Goal: Task Accomplishment & Management: Use online tool/utility

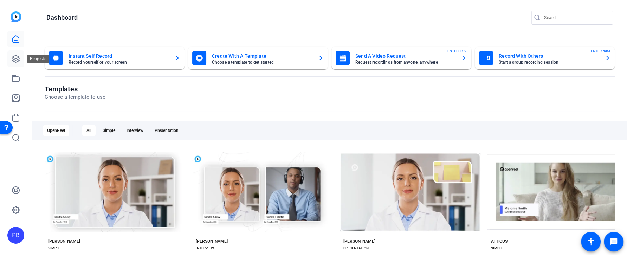
click at [16, 57] on icon at bounding box center [16, 58] width 8 height 8
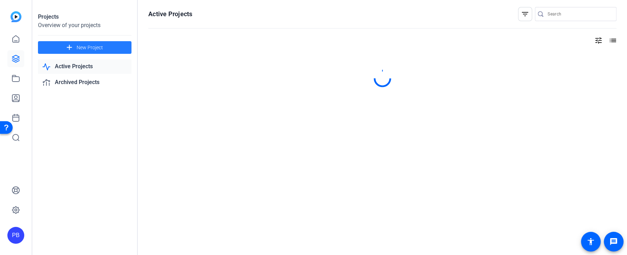
click at [115, 46] on span at bounding box center [84, 47] width 93 height 17
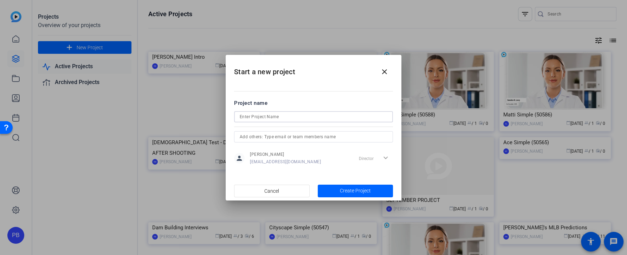
click at [267, 115] on input at bounding box center [314, 116] width 148 height 8
type input "August Presentations"
click at [338, 191] on span "button" at bounding box center [356, 190] width 76 height 17
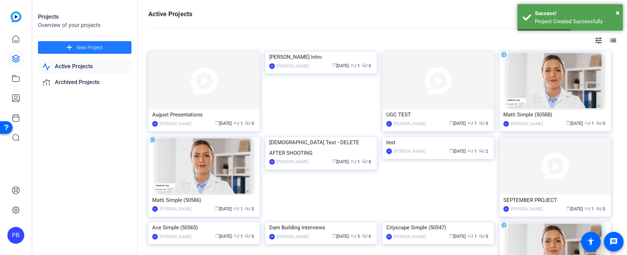
click at [226, 93] on img at bounding box center [203, 81] width 111 height 58
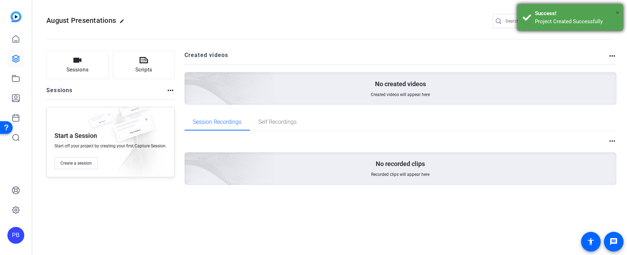
click at [618, 12] on span "×" at bounding box center [618, 12] width 4 height 8
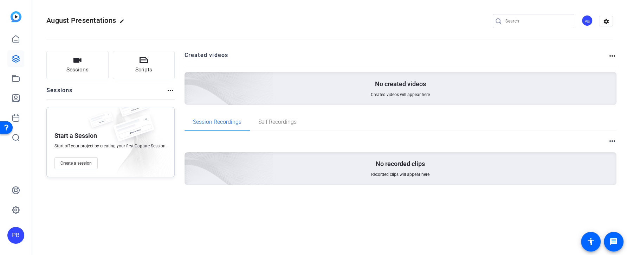
click at [589, 22] on div "PB" at bounding box center [587, 21] width 12 height 12
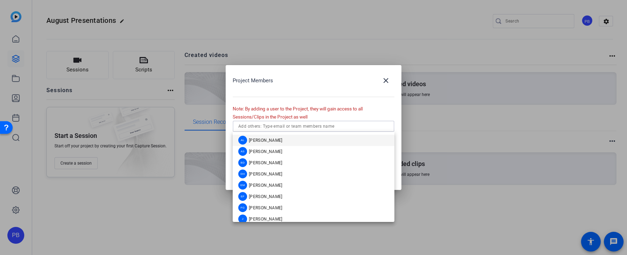
click at [311, 123] on input "text" at bounding box center [313, 126] width 150 height 8
type input "Josanna"
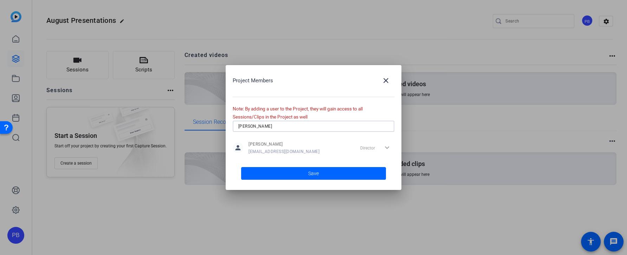
drag, startPoint x: 276, startPoint y: 128, endPoint x: 207, endPoint y: 128, distance: 68.9
click at [217, 129] on div "Project Members close Note: By adding a user to the Project, they will gain acc…" at bounding box center [313, 127] width 627 height 255
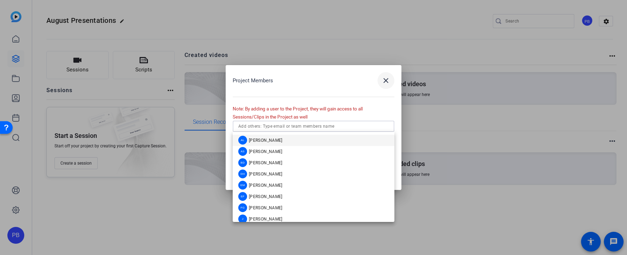
click at [387, 85] on span "button" at bounding box center [385, 80] width 17 height 17
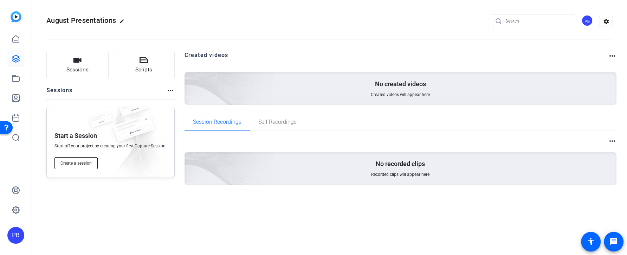
click at [87, 162] on span "Create a session" at bounding box center [75, 163] width 31 height 6
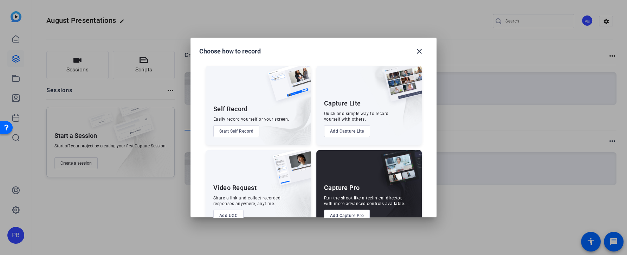
scroll to position [19, 0]
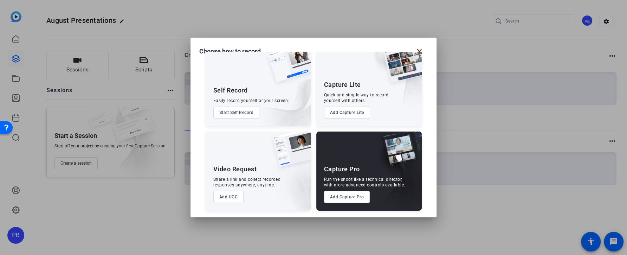
click at [232, 198] on button "Add UGC" at bounding box center [228, 197] width 31 height 12
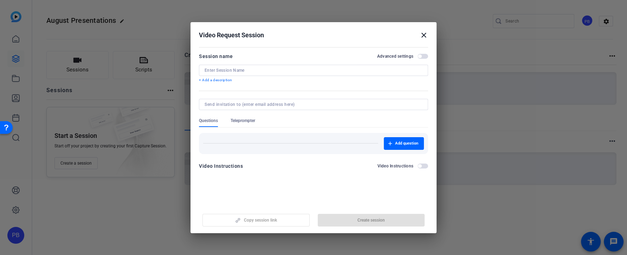
click at [248, 70] on input at bounding box center [314, 70] width 218 height 6
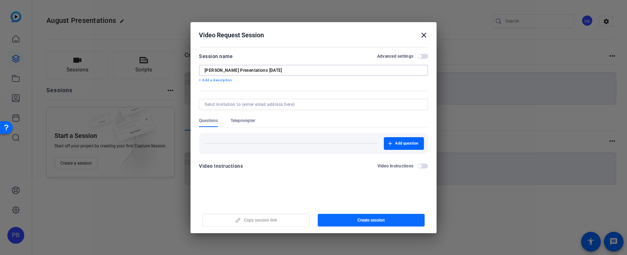
type input "[PERSON_NAME] Presentations [DATE]"
click at [351, 222] on span "button" at bounding box center [371, 220] width 107 height 17
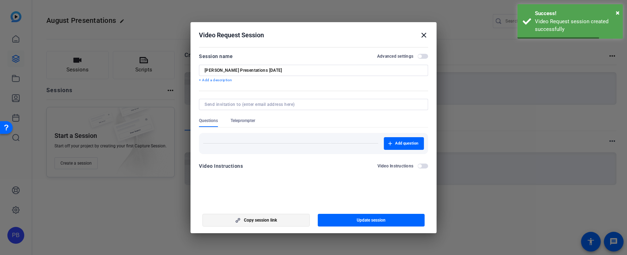
click at [292, 224] on span "button" at bounding box center [256, 220] width 106 height 17
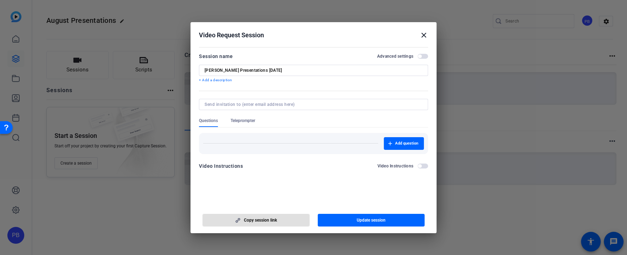
click at [427, 34] on mat-icon "close" at bounding box center [424, 35] width 8 height 8
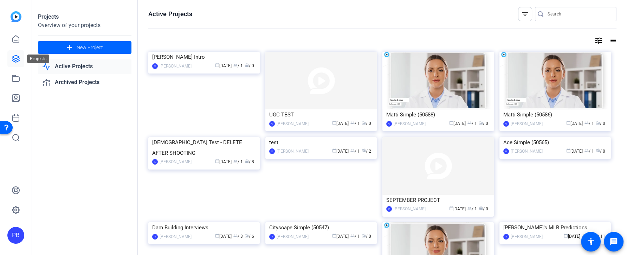
click at [17, 57] on icon at bounding box center [16, 58] width 8 height 8
click at [21, 59] on link at bounding box center [15, 58] width 17 height 17
click at [20, 60] on link at bounding box center [15, 58] width 17 height 17
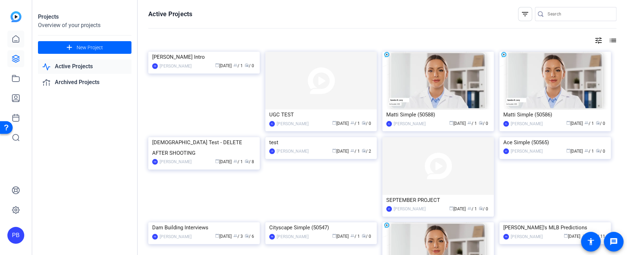
click at [16, 45] on link at bounding box center [15, 39] width 17 height 17
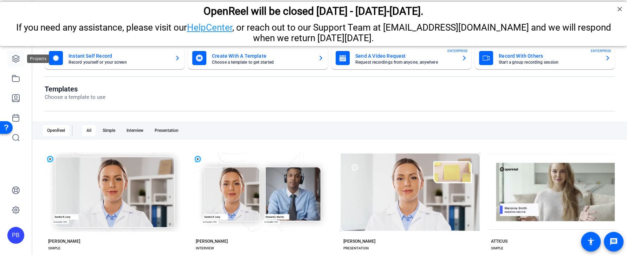
click at [16, 57] on icon at bounding box center [16, 58] width 8 height 8
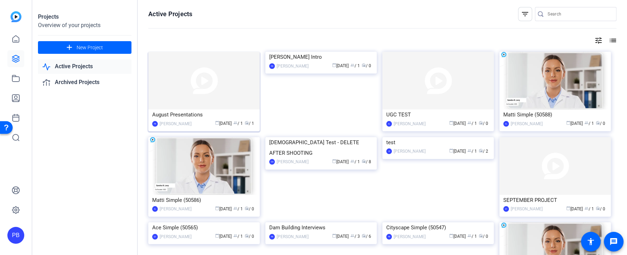
click at [212, 101] on img at bounding box center [203, 81] width 111 height 58
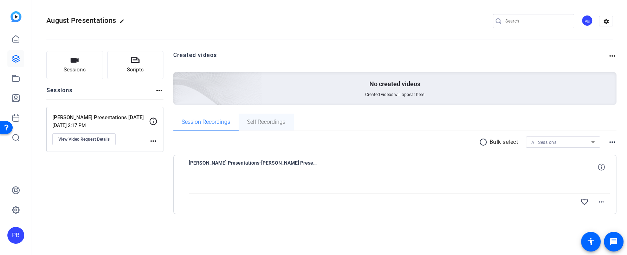
click at [268, 121] on span "Self Recordings" at bounding box center [266, 122] width 38 height 6
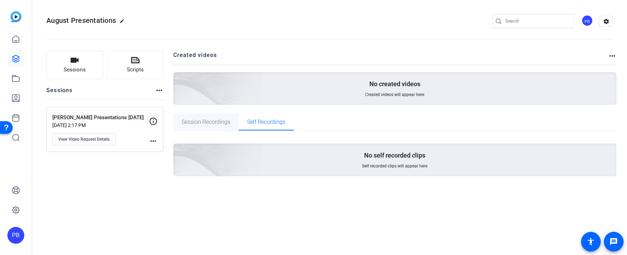
click at [211, 121] on span "Session Recordings" at bounding box center [206, 122] width 49 height 6
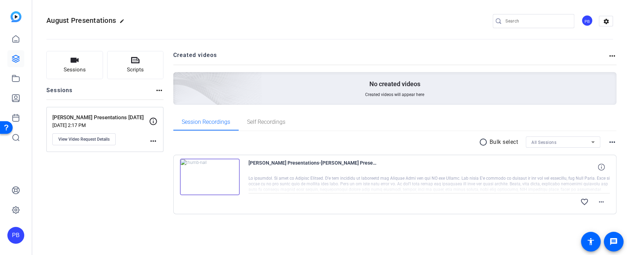
click at [208, 176] on img at bounding box center [210, 177] width 60 height 37
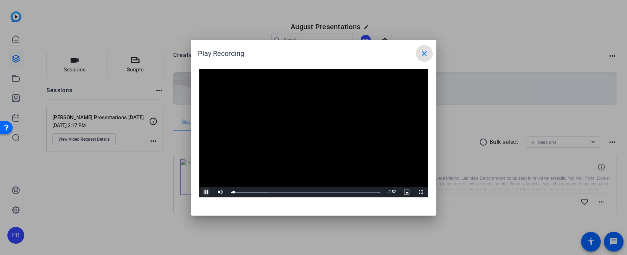
click at [206, 192] on span "Video Player" at bounding box center [206, 192] width 14 height 0
click at [424, 55] on mat-icon "close" at bounding box center [424, 53] width 8 height 8
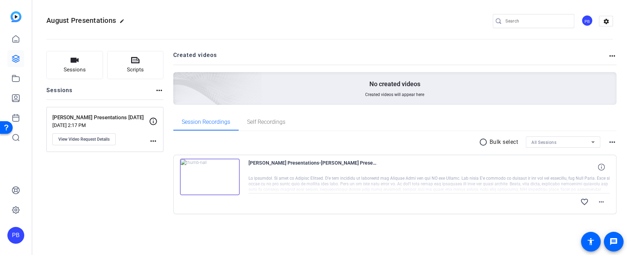
click at [256, 130] on div "Session Recordings Self Recordings" at bounding box center [395, 123] width 444 height 18
click at [258, 127] on span "Self Recordings" at bounding box center [266, 122] width 38 height 17
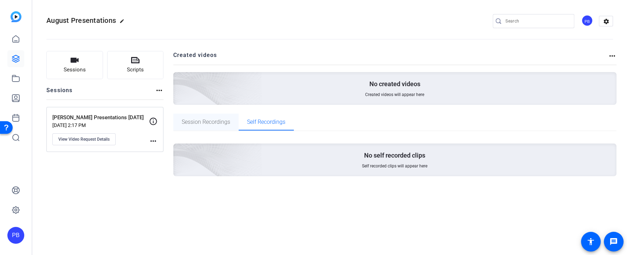
click at [206, 129] on span "Session Recordings" at bounding box center [206, 122] width 49 height 17
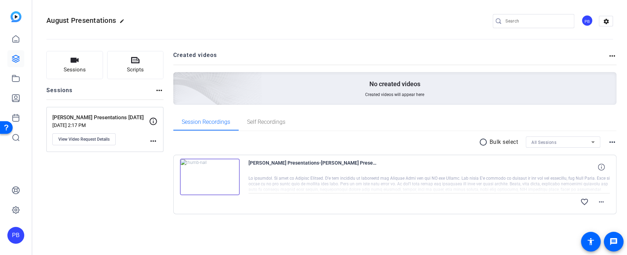
click at [211, 178] on img at bounding box center [210, 177] width 60 height 37
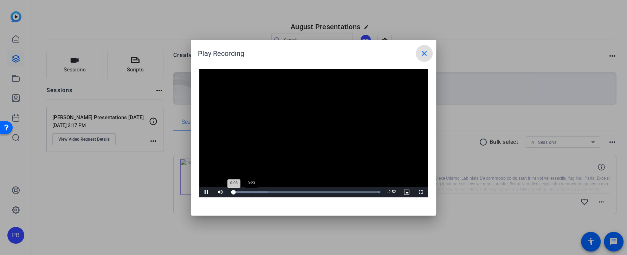
click at [251, 192] on div "Loaded : 100.00% 0:23 0:03" at bounding box center [305, 192] width 149 height 2
click at [283, 190] on div "Loaded : 100.00% 1:01 0:37" at bounding box center [305, 192] width 156 height 11
click at [292, 189] on div "Loaded : 100.00% 1:12 1:02" at bounding box center [305, 192] width 156 height 11
click at [307, 189] on div "Loaded : 100.00% 1:28 1:13" at bounding box center [305, 192] width 156 height 11
click at [319, 190] on div "Loaded : 100.00% 1:43 1:29" at bounding box center [305, 192] width 156 height 11
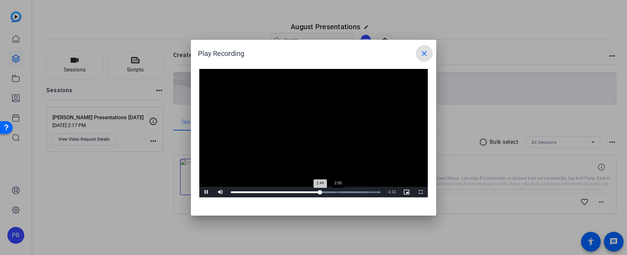
click at [337, 188] on div "Loaded : 100.00% 2:05 1:44" at bounding box center [305, 192] width 156 height 11
click at [204, 192] on span "Video Player" at bounding box center [206, 192] width 14 height 0
click at [425, 54] on mat-icon "close" at bounding box center [424, 53] width 8 height 8
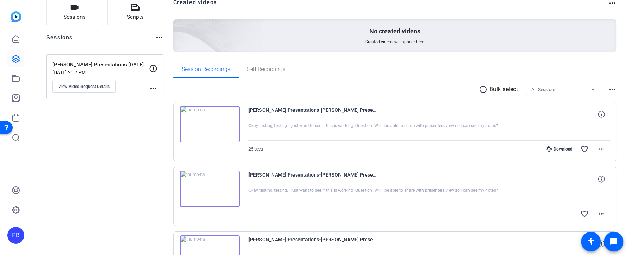
scroll to position [118, 0]
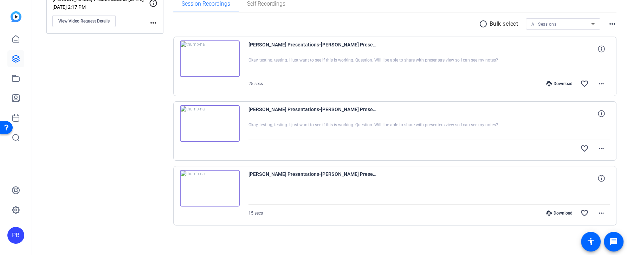
click at [208, 62] on img at bounding box center [210, 58] width 60 height 37
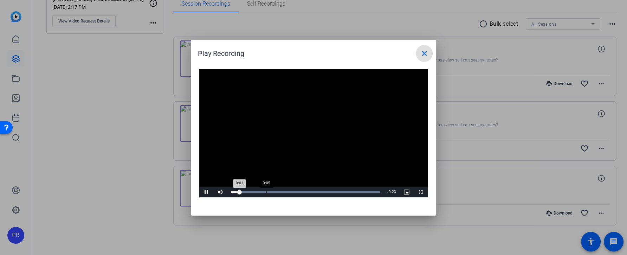
click at [266, 193] on div "Loaded : 100.00% 0:05 0:01" at bounding box center [305, 192] width 156 height 11
click at [290, 193] on div "Loaded : 100.00% 0:07 0:06" at bounding box center [305, 192] width 156 height 11
click at [313, 193] on div "Loaded : 100.00% 0:12 0:09" at bounding box center [305, 192] width 156 height 11
click at [327, 192] on div "0:15" at bounding box center [327, 192] width 0 height 2
click at [354, 193] on div "Loaded : 100.00% 0:20 0:20" at bounding box center [305, 192] width 156 height 11
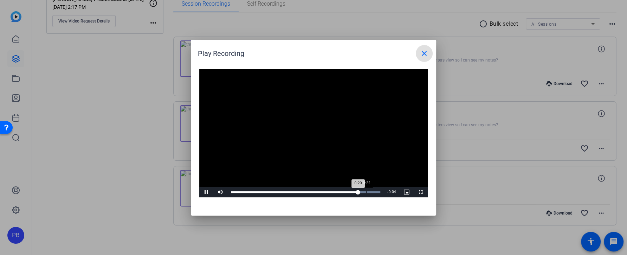
click at [366, 193] on div "Loaded : 100.00% 0:22 0:20" at bounding box center [305, 192] width 149 height 2
click at [209, 192] on span "Video Player" at bounding box center [206, 192] width 14 height 0
click at [324, 192] on div "0:15" at bounding box center [324, 192] width 0 height 2
click at [295, 192] on div "Loaded : 100.00% 0:12 0:15" at bounding box center [305, 192] width 149 height 2
click at [281, 190] on div "Loaded : 100.00% 0:08 0:10" at bounding box center [305, 192] width 156 height 11
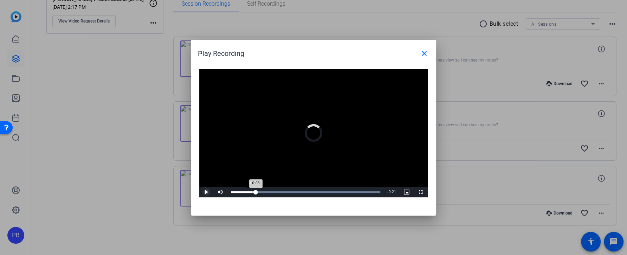
drag, startPoint x: 278, startPoint y: 190, endPoint x: 251, endPoint y: 195, distance: 27.2
click at [251, 195] on div "Loaded : 100.00% 0:03 0:03" at bounding box center [305, 192] width 156 height 11
drag, startPoint x: 252, startPoint y: 195, endPoint x: 321, endPoint y: 192, distance: 68.9
click at [319, 192] on div "Loaded : 100.00% 0:12 0:11" at bounding box center [305, 192] width 156 height 11
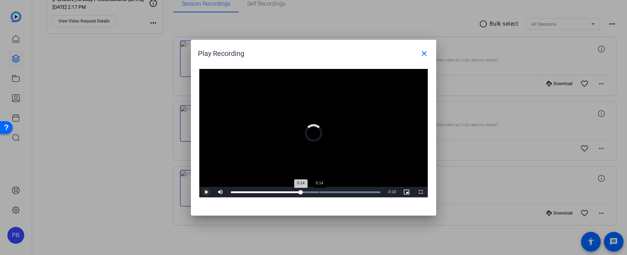
click at [321, 192] on div "Loaded : 100.00% 0:14 0:14" at bounding box center [305, 192] width 149 height 2
click at [336, 192] on div "0:17" at bounding box center [336, 192] width 0 height 2
click at [352, 192] on div "Loaded : 100.00% 0:19 0:17" at bounding box center [305, 192] width 149 height 2
click at [363, 192] on div "Loaded : 100.00% 0:21 0:19" at bounding box center [305, 192] width 149 height 2
click at [368, 192] on div "Loaded : 100.00% 0:22 0:21" at bounding box center [305, 192] width 149 height 2
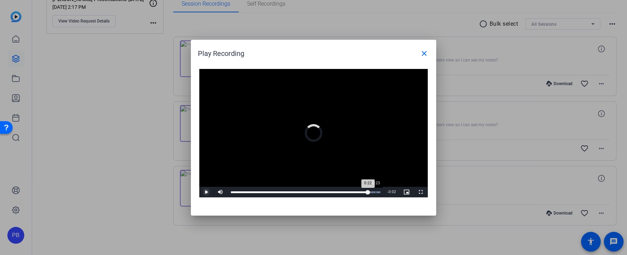
click at [376, 192] on div "0:23" at bounding box center [376, 192] width 0 height 2
drag, startPoint x: 376, startPoint y: 192, endPoint x: 349, endPoint y: 193, distance: 27.8
click at [349, 193] on div "0:19" at bounding box center [290, 192] width 118 height 2
drag, startPoint x: 349, startPoint y: 193, endPoint x: 332, endPoint y: 193, distance: 16.2
click at [332, 193] on div "0:16" at bounding box center [282, 192] width 102 height 2
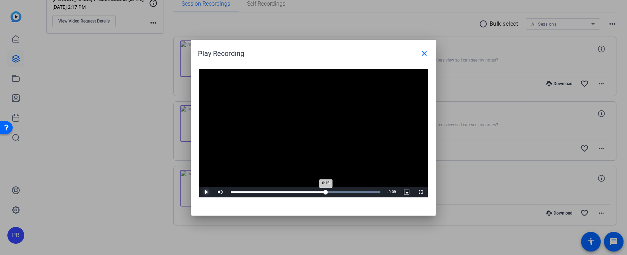
click at [325, 193] on div "Loaded : 100.00% 0:15 0:15" at bounding box center [305, 192] width 149 height 2
click at [313, 192] on div "Loaded : 100.00% 0:13 0:15" at bounding box center [305, 192] width 149 height 2
drag, startPoint x: 313, startPoint y: 192, endPoint x: 335, endPoint y: 191, distance: 21.8
click at [303, 191] on div "0:16" at bounding box center [267, 192] width 72 height 2
click at [335, 191] on div "0:17" at bounding box center [283, 192] width 104 height 2
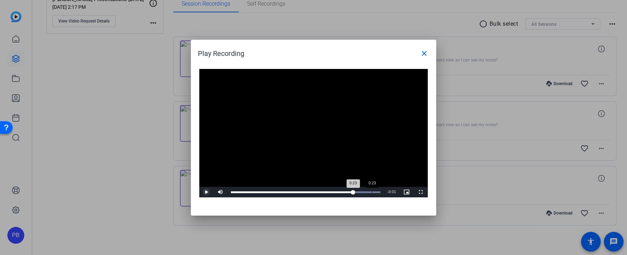
drag, startPoint x: 335, startPoint y: 191, endPoint x: 372, endPoint y: 192, distance: 36.6
click at [372, 192] on div "Loaded : 100.00% 0:23 0:23" at bounding box center [305, 192] width 149 height 2
drag, startPoint x: 372, startPoint y: 192, endPoint x: 308, endPoint y: 192, distance: 63.3
click at [308, 192] on div "Loaded : 100.00% 0:12 0:16" at bounding box center [305, 192] width 149 height 2
click at [422, 52] on mat-icon "close" at bounding box center [424, 53] width 8 height 8
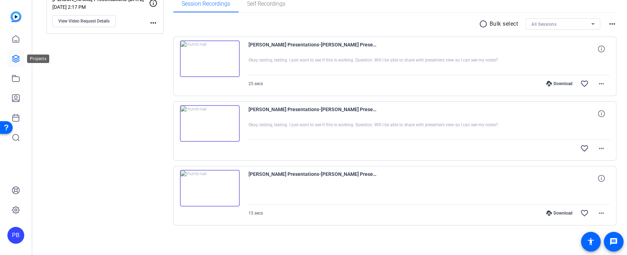
click at [14, 60] on icon at bounding box center [15, 58] width 7 height 7
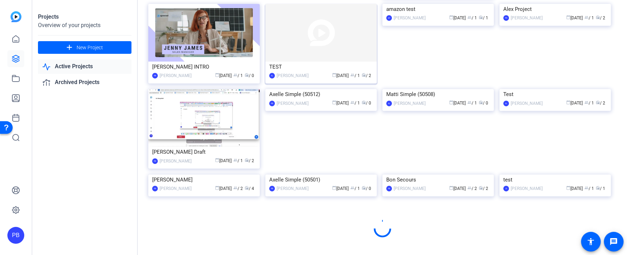
scroll to position [360, 0]
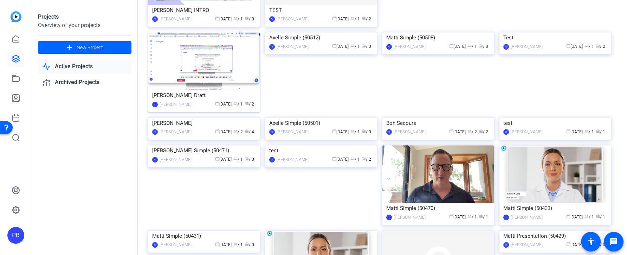
click at [235, 63] on img at bounding box center [203, 61] width 111 height 58
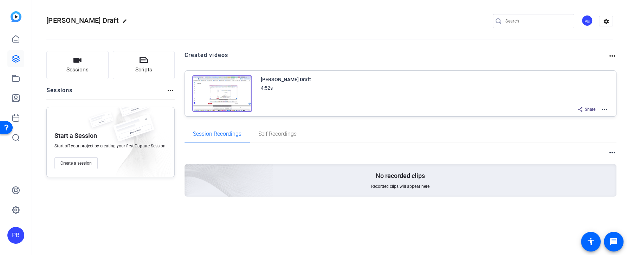
click at [607, 108] on mat-icon "more_horiz" at bounding box center [604, 109] width 8 height 8
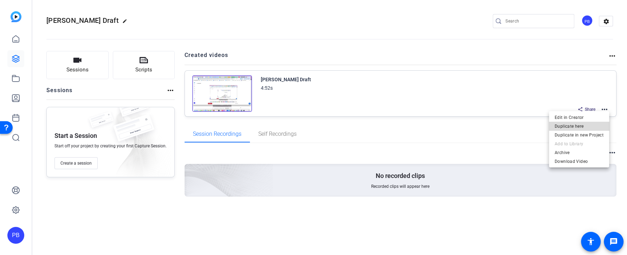
click at [592, 125] on span "Duplicate here" at bounding box center [579, 126] width 49 height 8
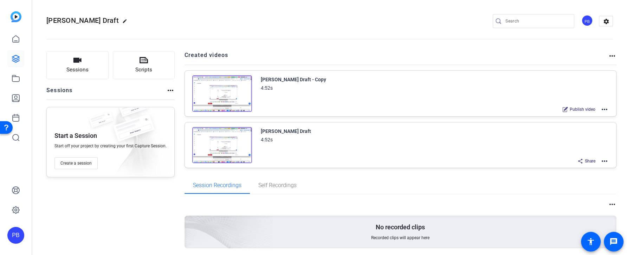
click at [605, 158] on mat-icon "more_horiz" at bounding box center [604, 161] width 8 height 8
click at [587, 143] on div at bounding box center [313, 127] width 627 height 255
click at [606, 111] on mat-icon "more_horiz" at bounding box center [604, 109] width 8 height 8
click at [595, 116] on span "Edit in Creator" at bounding box center [579, 117] width 49 height 8
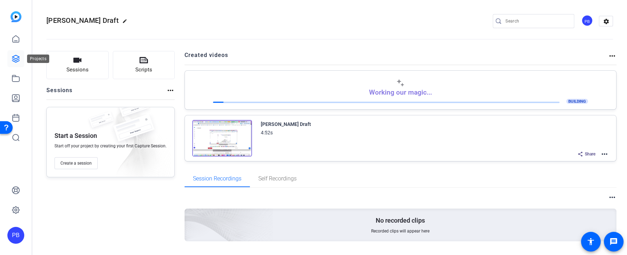
click at [18, 58] on icon at bounding box center [16, 58] width 8 height 8
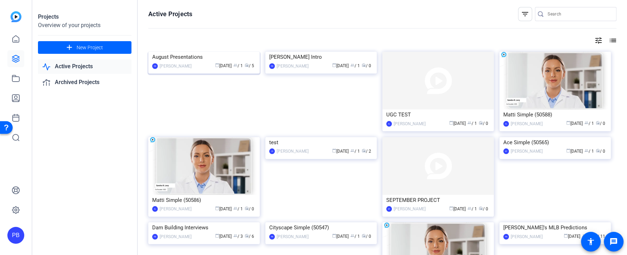
click at [203, 52] on img at bounding box center [203, 52] width 111 height 0
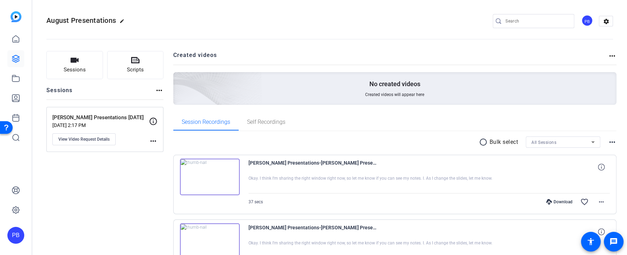
scroll to position [53, 0]
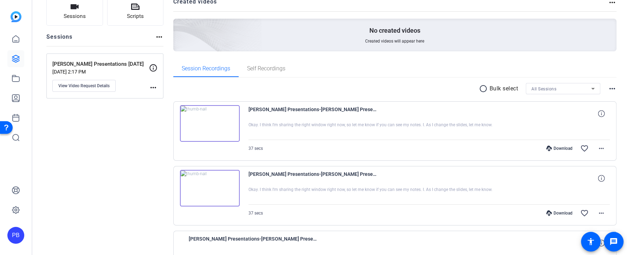
click at [209, 121] on img at bounding box center [210, 123] width 60 height 37
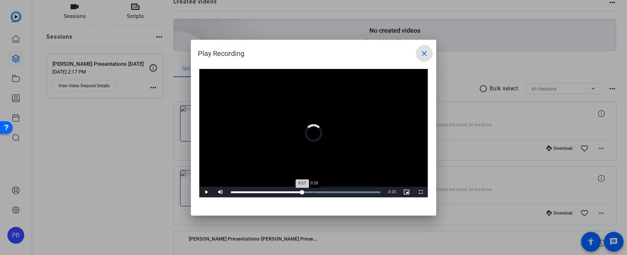
click at [314, 193] on div "Loaded : 100.00% 0:20 0:17" at bounding box center [305, 192] width 156 height 11
click at [332, 193] on div "Loaded : 100.00% 0:25 0:25" at bounding box center [305, 192] width 156 height 11
click at [348, 193] on div "Loaded : 100.00% 0:29 0:25" at bounding box center [305, 192] width 149 height 2
click at [362, 193] on div "0:32" at bounding box center [362, 192] width 0 height 2
click at [373, 192] on div "Loaded : 100.00% 0:35 0:33" at bounding box center [305, 192] width 149 height 2
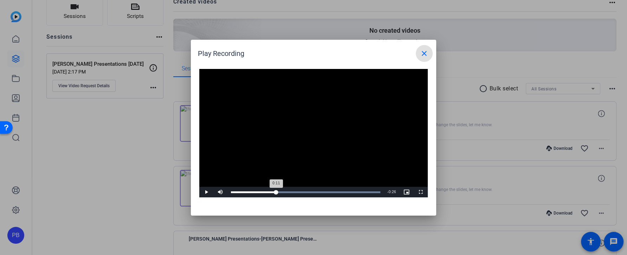
drag, startPoint x: 376, startPoint y: 192, endPoint x: 276, endPoint y: 189, distance: 99.5
click at [276, 191] on div "0:11" at bounding box center [253, 192] width 45 height 2
click at [207, 192] on span "Video Player" at bounding box center [206, 192] width 14 height 0
click at [431, 52] on span at bounding box center [424, 53] width 17 height 17
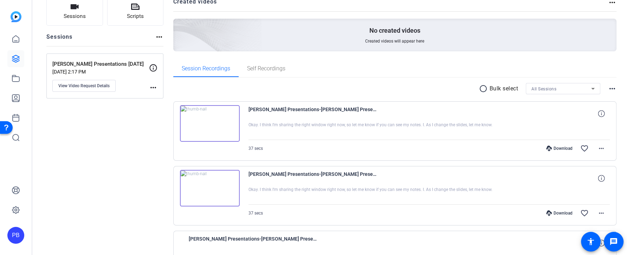
click at [208, 190] on img at bounding box center [210, 188] width 60 height 37
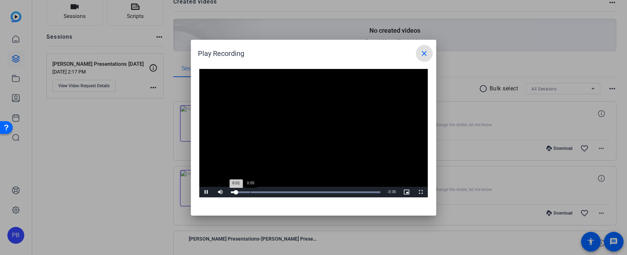
click at [266, 188] on div "Loaded : 100.00% 0:05 0:01" at bounding box center [305, 192] width 156 height 11
click at [275, 189] on div "Loaded : 100.00% 0:10 0:06" at bounding box center [305, 192] width 156 height 11
click at [277, 191] on div "0:11" at bounding box center [276, 192] width 0 height 2
click at [318, 191] on div "0:21" at bounding box center [317, 192] width 0 height 2
click at [349, 191] on div "Loaded : 100.00% 0:22 0:22" at bounding box center [305, 192] width 149 height 2
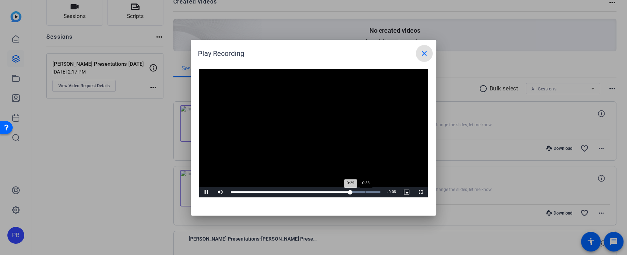
click at [366, 189] on div "Loaded : 100.00% 0:33 0:29" at bounding box center [305, 192] width 156 height 11
click at [206, 192] on span "Video Player" at bounding box center [206, 192] width 14 height 0
click at [424, 55] on mat-icon "close" at bounding box center [424, 53] width 8 height 8
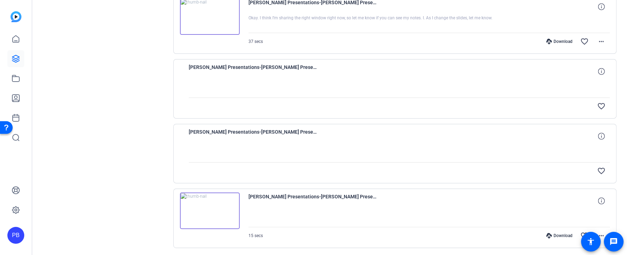
scroll to position [153, 0]
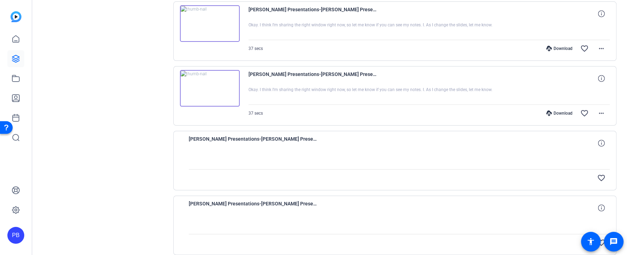
click at [336, 155] on div at bounding box center [399, 160] width 421 height 18
click at [209, 88] on img at bounding box center [210, 88] width 60 height 37
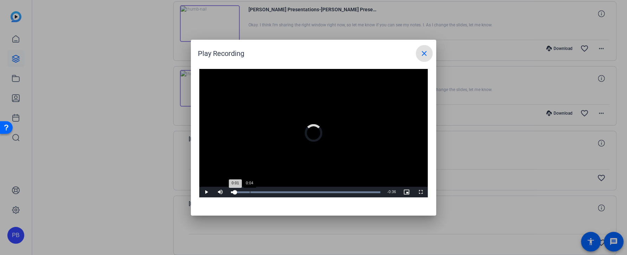
click at [250, 191] on div "Loaded : 100.00% 0:04 0:01" at bounding box center [305, 192] width 149 height 2
click at [206, 192] on span "Video Player" at bounding box center [206, 192] width 14 height 0
click at [424, 52] on mat-icon "close" at bounding box center [424, 53] width 8 height 8
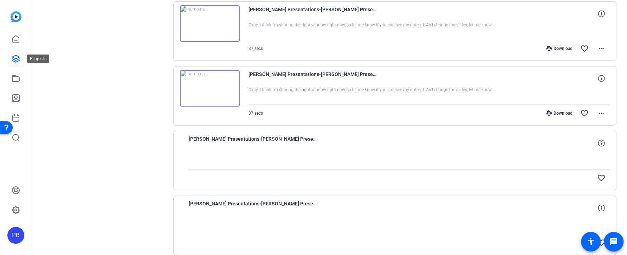
click at [17, 58] on icon at bounding box center [15, 58] width 7 height 7
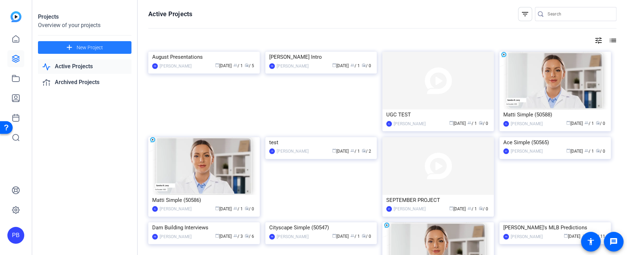
click at [98, 45] on span "New Project" at bounding box center [90, 47] width 26 height 7
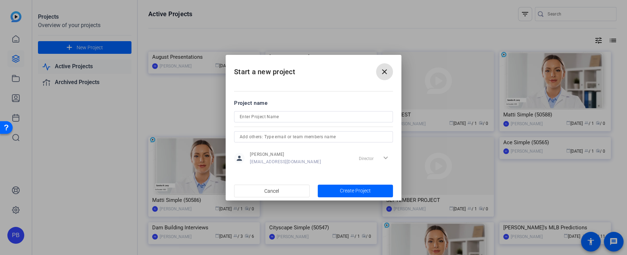
click at [279, 118] on input at bounding box center [314, 116] width 148 height 8
type input "Allie Shoots"
click at [360, 190] on span "Create Project" at bounding box center [355, 190] width 31 height 7
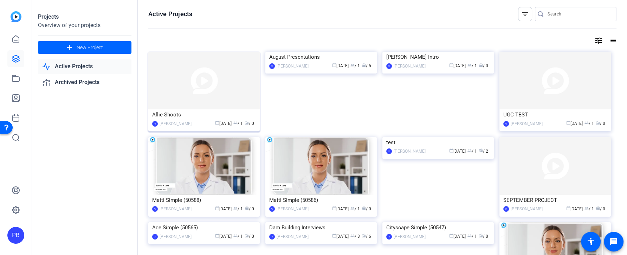
click at [200, 104] on img at bounding box center [203, 81] width 111 height 58
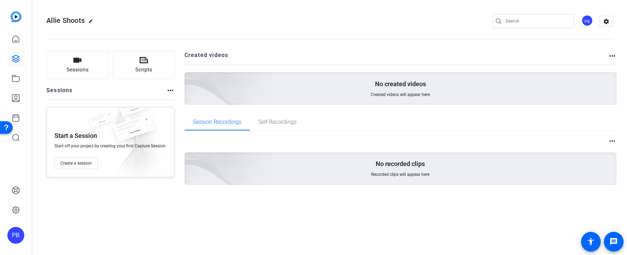
click at [589, 24] on div "PB" at bounding box center [587, 21] width 12 height 12
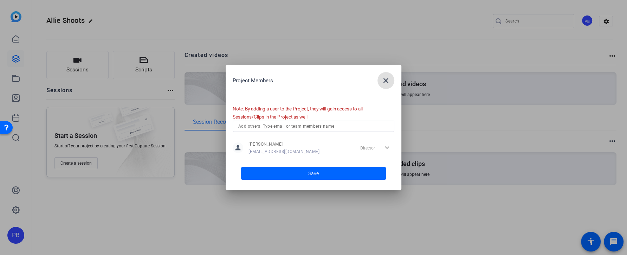
click at [322, 127] on input "text" at bounding box center [313, 126] width 150 height 8
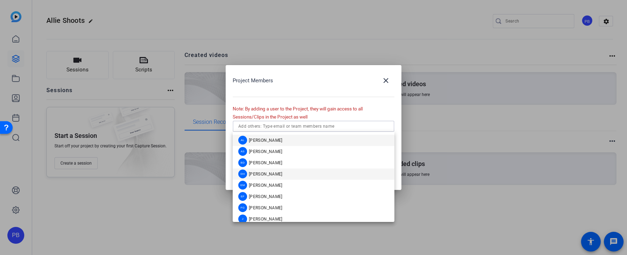
click at [317, 171] on mat-option "DH Daniel Heiberger" at bounding box center [314, 173] width 162 height 11
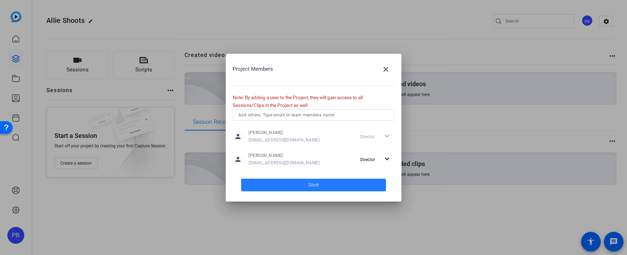
click at [309, 182] on span "Save" at bounding box center [313, 184] width 11 height 7
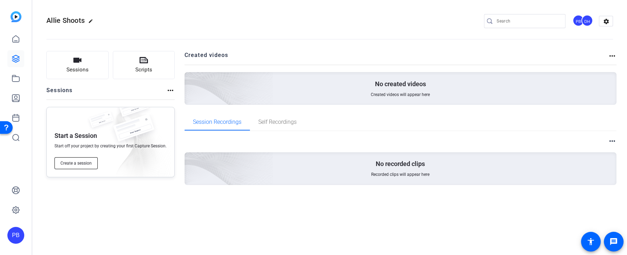
click at [84, 163] on span "Create a session" at bounding box center [75, 163] width 31 height 6
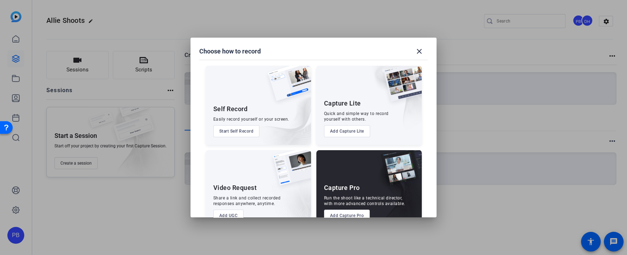
click at [344, 134] on button "Add Capture Lite" at bounding box center [347, 131] width 46 height 12
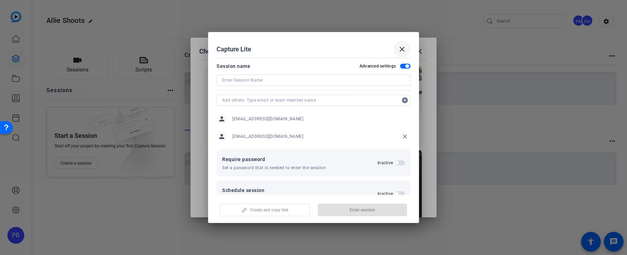
click at [404, 49] on mat-icon "close" at bounding box center [402, 49] width 8 height 8
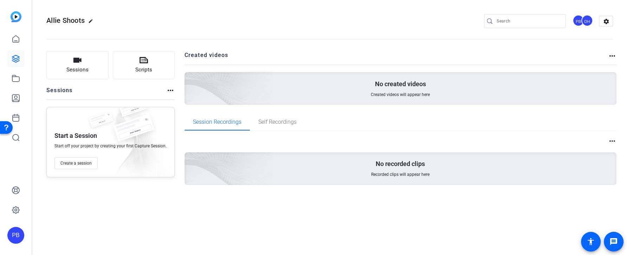
click at [80, 169] on div "Start a Session Start off your project by creating your first Capture Session. …" at bounding box center [110, 142] width 128 height 70
click at [83, 165] on span "Create a session" at bounding box center [75, 163] width 31 height 6
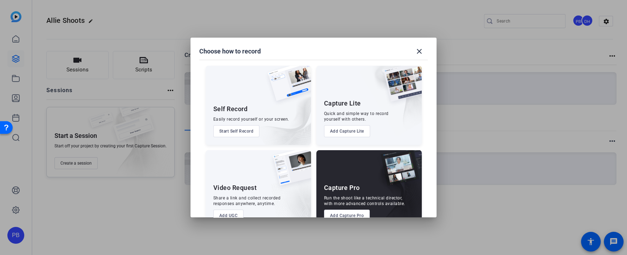
scroll to position [19, 0]
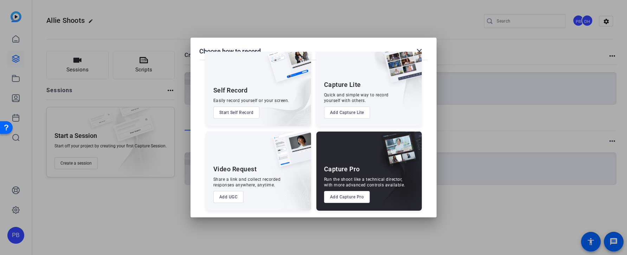
click at [235, 197] on button "Add UGC" at bounding box center [228, 197] width 31 height 12
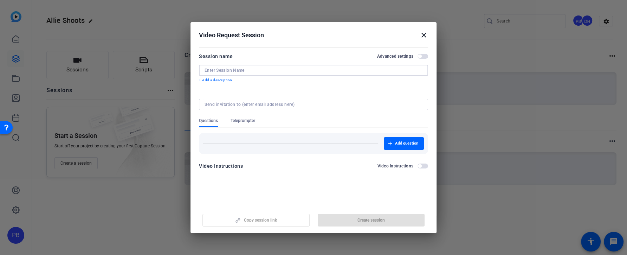
click at [259, 68] on input at bounding box center [314, 70] width 218 height 6
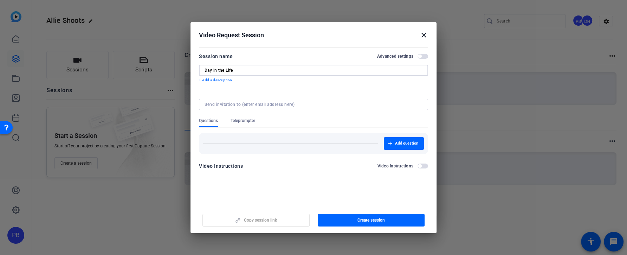
type input "Day in the Life"
click at [422, 35] on mat-icon "close" at bounding box center [424, 35] width 8 height 8
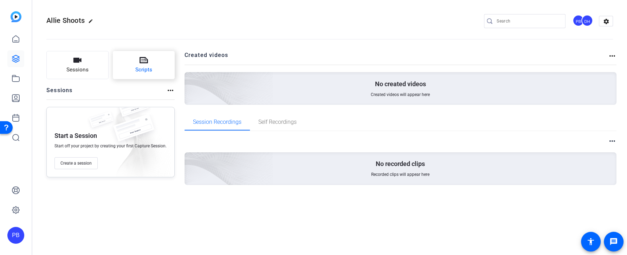
click at [137, 72] on span "Scripts" at bounding box center [143, 70] width 17 height 8
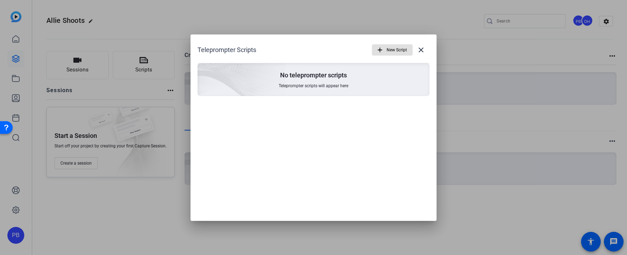
click at [388, 51] on span "New Script" at bounding box center [397, 49] width 20 height 13
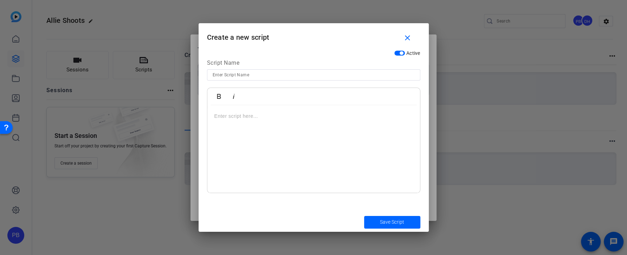
click at [268, 76] on input at bounding box center [314, 75] width 202 height 8
type input "Script For 20 People"
click at [262, 115] on p at bounding box center [313, 116] width 199 height 8
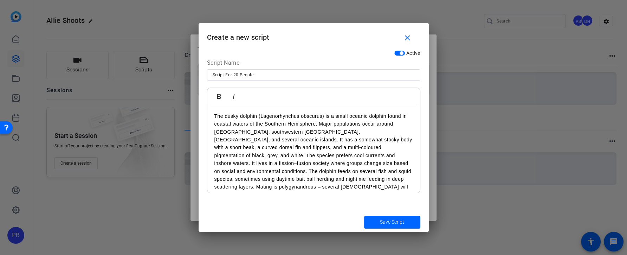
scroll to position [5634, 1]
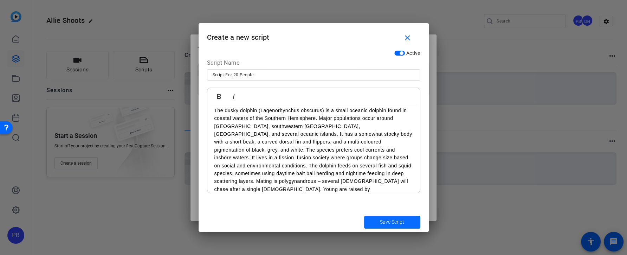
click at [390, 222] on span "Save Script" at bounding box center [392, 221] width 24 height 7
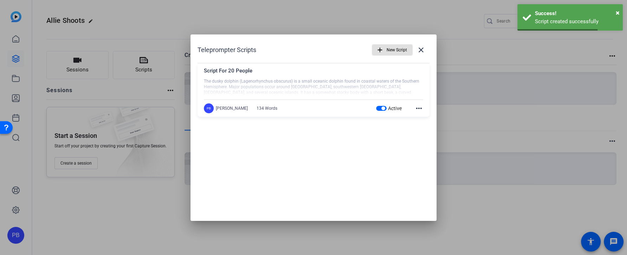
click at [392, 82] on div at bounding box center [313, 87] width 219 height 18
click at [418, 51] on mat-icon "close" at bounding box center [421, 50] width 8 height 8
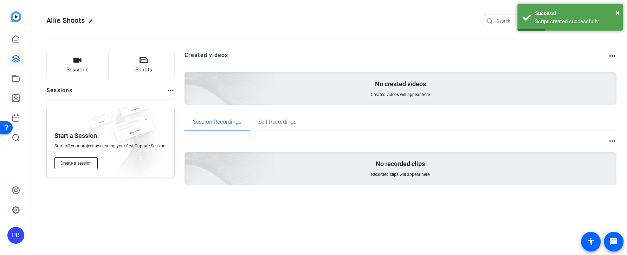
click at [80, 161] on span "Create a session" at bounding box center [75, 163] width 31 height 6
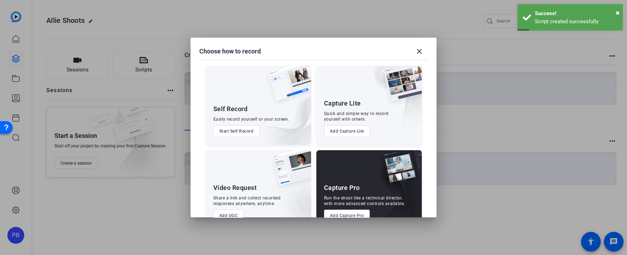
click at [229, 208] on div "Video Request Share a link and collect recorded responses anywhere, anytime. Ad…" at bounding box center [258, 189] width 105 height 79
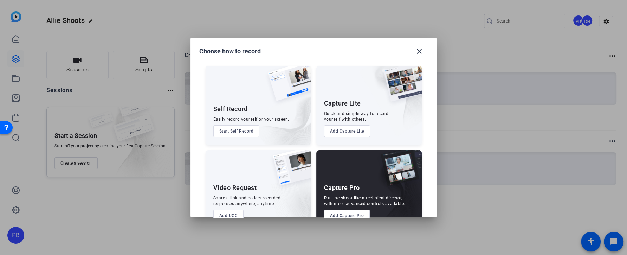
click at [228, 214] on button "Add UGC" at bounding box center [228, 215] width 31 height 12
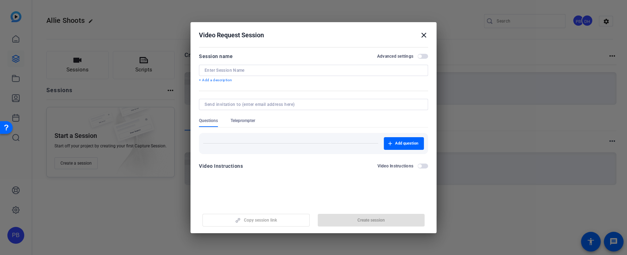
click at [246, 118] on span "Teleprompter" at bounding box center [243, 121] width 25 height 6
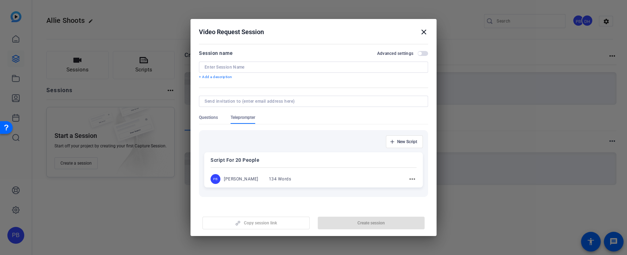
click at [303, 166] on div "Script For 20 People PB Peter Bradt 134 Words more_horiz" at bounding box center [313, 169] width 219 height 35
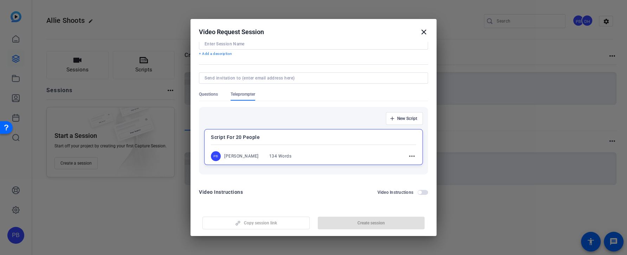
click at [425, 192] on span "button" at bounding box center [423, 192] width 11 height 5
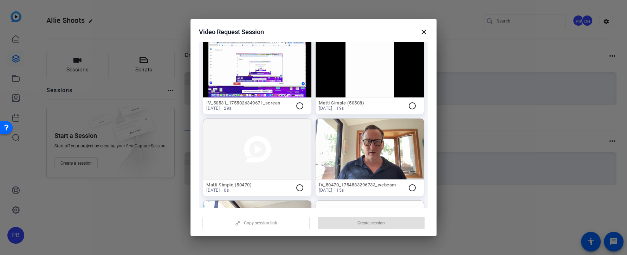
scroll to position [408, 0]
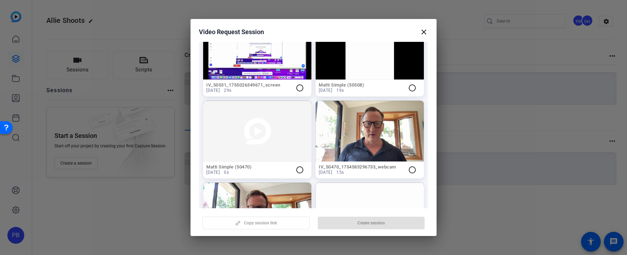
click at [423, 37] on h2 "Video Request Session close" at bounding box center [314, 30] width 246 height 23
click at [424, 31] on mat-icon "close" at bounding box center [424, 32] width 8 height 8
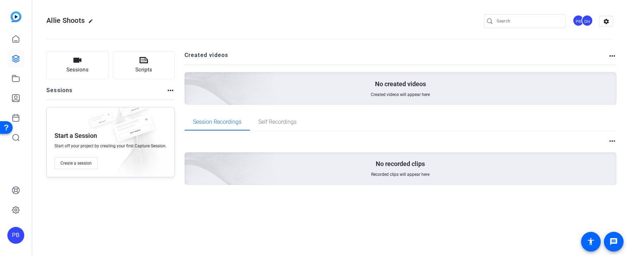
scroll to position [0, 0]
click at [98, 69] on button "Sessions" at bounding box center [77, 65] width 62 height 28
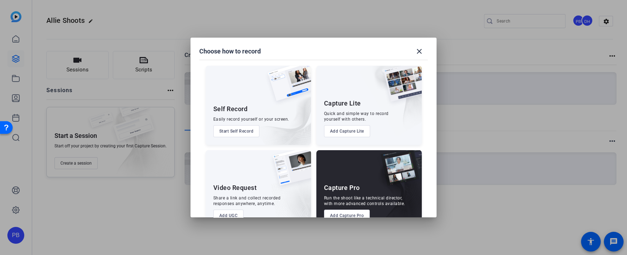
click at [248, 135] on button "Start Self Record" at bounding box center [236, 131] width 46 height 12
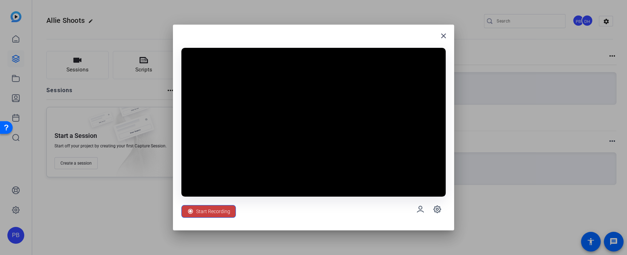
click at [229, 212] on span "Start Recording" at bounding box center [213, 211] width 34 height 13
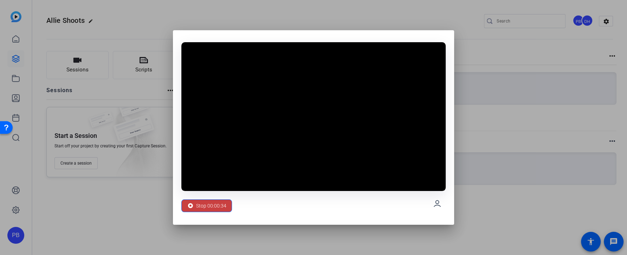
click at [221, 205] on span "Stop 00:00:34" at bounding box center [211, 205] width 30 height 13
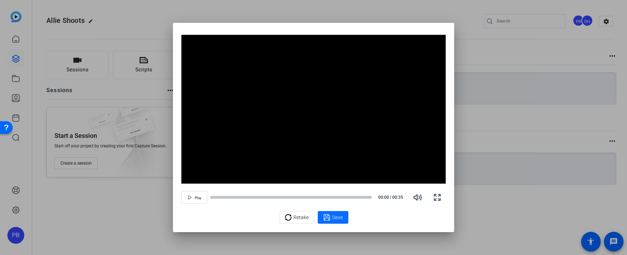
click at [338, 217] on span "Save" at bounding box center [337, 217] width 11 height 7
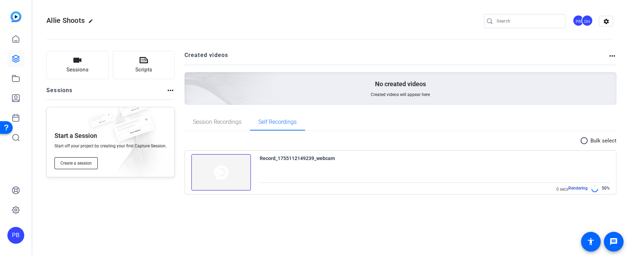
click at [87, 163] on span "Create a session" at bounding box center [75, 163] width 31 height 6
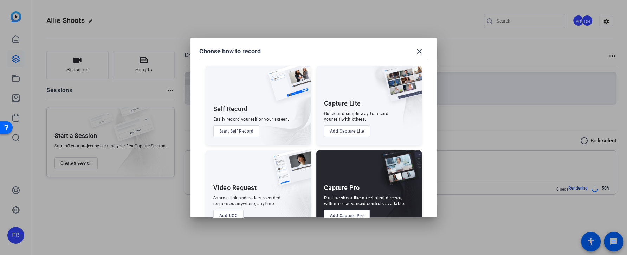
scroll to position [19, 0]
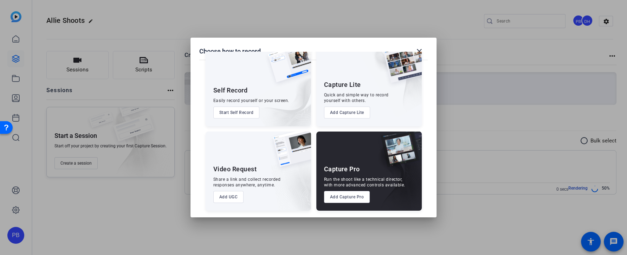
click at [237, 198] on button "Add UGC" at bounding box center [228, 197] width 31 height 12
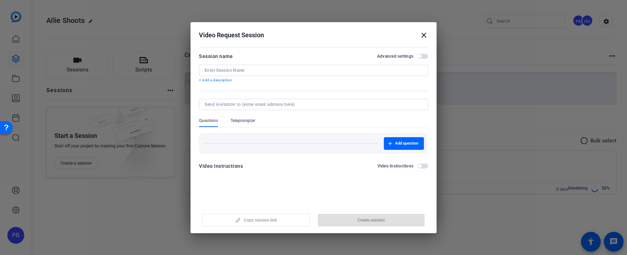
click at [418, 166] on span "button" at bounding box center [420, 166] width 4 height 4
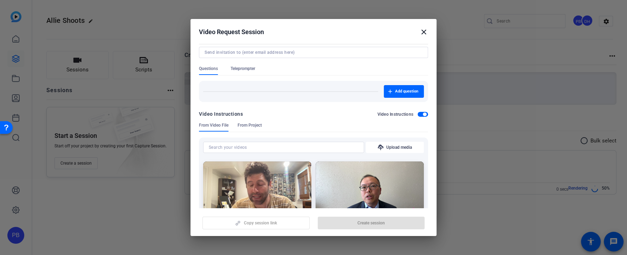
scroll to position [119, 0]
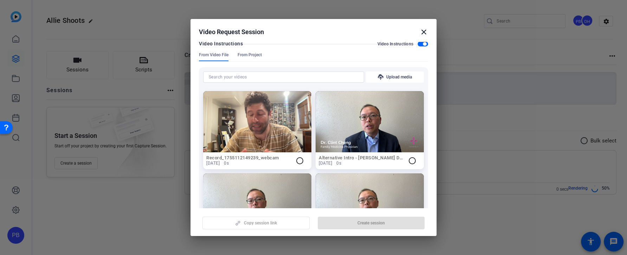
click at [297, 158] on mat-icon "radio_button_unchecked" at bounding box center [300, 160] width 8 height 8
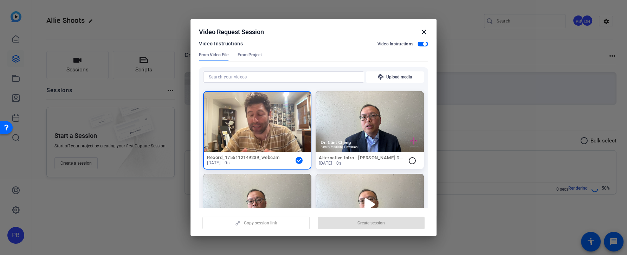
scroll to position [0, 0]
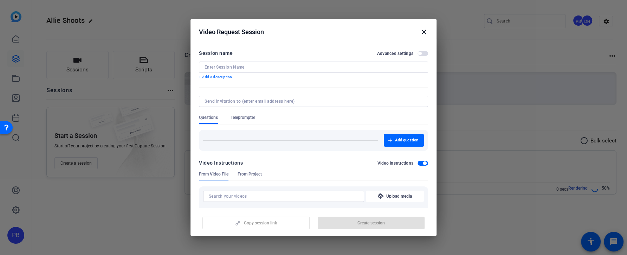
click at [248, 118] on span "Teleprompter" at bounding box center [243, 118] width 25 height 6
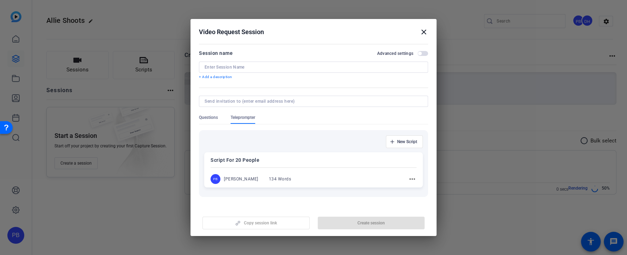
click at [293, 170] on div "Script For 20 People PB Peter Bradt 134 Words more_horiz" at bounding box center [313, 169] width 219 height 35
click at [277, 66] on input at bounding box center [314, 67] width 218 height 6
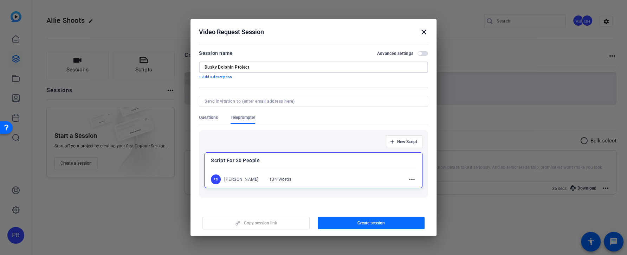
type input "Dusky Dolphin Project"
click at [390, 224] on span "button" at bounding box center [371, 222] width 107 height 17
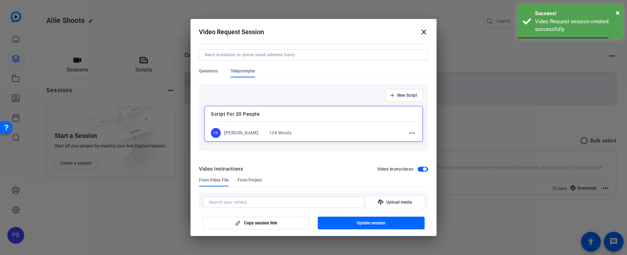
scroll to position [57, 0]
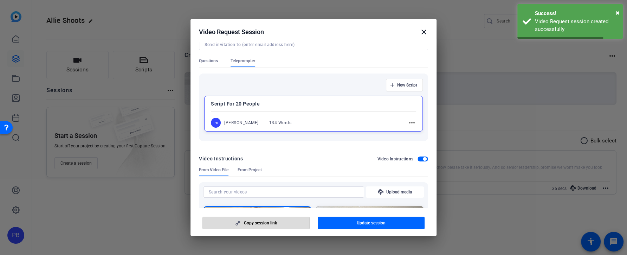
click at [283, 222] on span "button" at bounding box center [256, 222] width 106 height 17
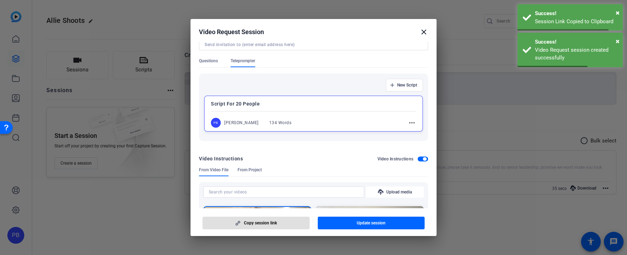
click at [425, 32] on mat-icon "close" at bounding box center [424, 32] width 8 height 8
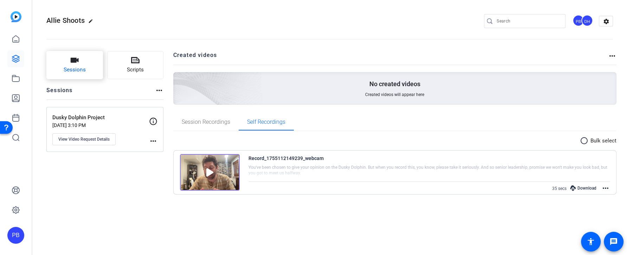
click at [82, 77] on button "Sessions" at bounding box center [74, 65] width 57 height 28
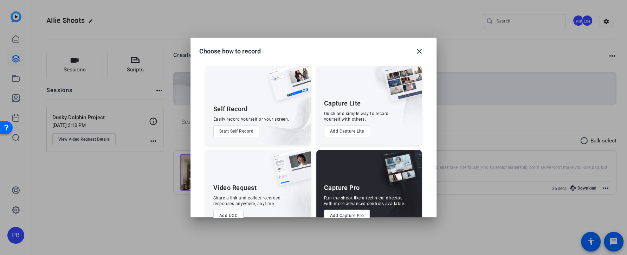
click at [346, 212] on button "Add Capture Pro" at bounding box center [347, 215] width 46 height 12
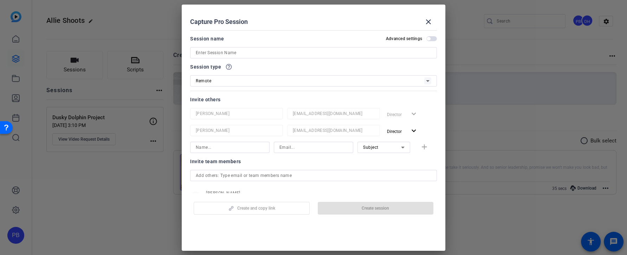
click at [297, 53] on input at bounding box center [313, 53] width 235 height 8
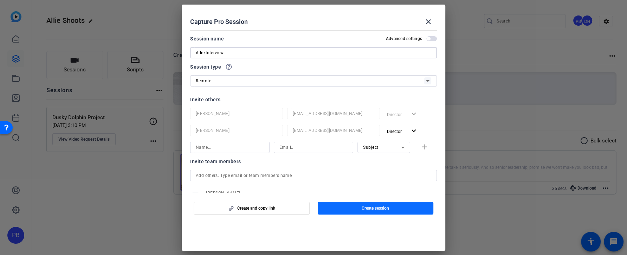
type input "Allie Interview"
click at [379, 207] on span "Create session" at bounding box center [375, 208] width 27 height 6
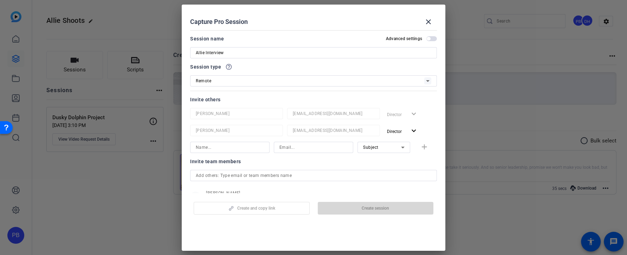
scroll to position [0, 0]
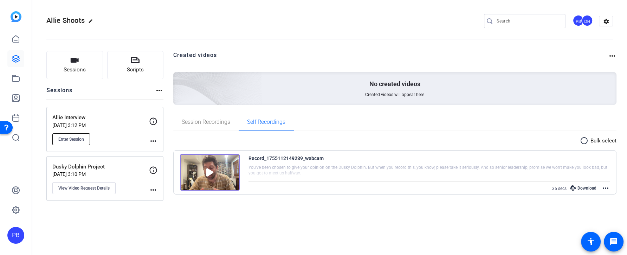
click at [84, 141] on button "Enter Session" at bounding box center [71, 139] width 38 height 12
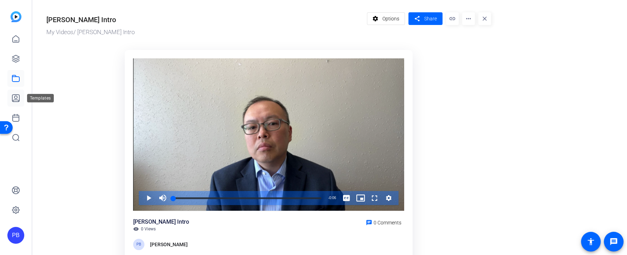
click at [14, 95] on icon at bounding box center [15, 98] width 7 height 7
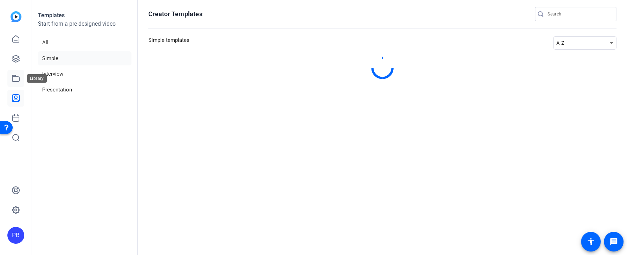
click at [14, 80] on icon at bounding box center [16, 78] width 8 height 8
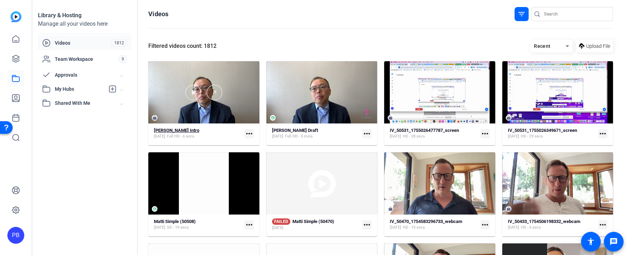
click at [234, 128] on div "Dr Cheng Silent Intro Aug 13, 2025 Full HD - 6 secs" at bounding box center [198, 134] width 88 height 12
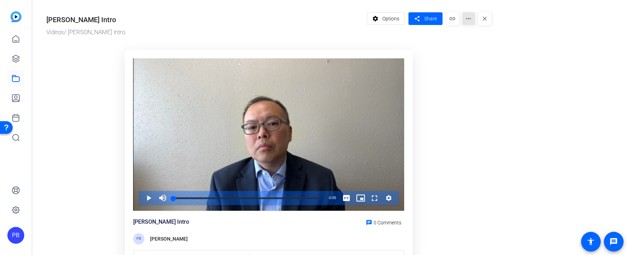
click at [468, 17] on mat-icon "more_horiz" at bounding box center [468, 18] width 13 height 13
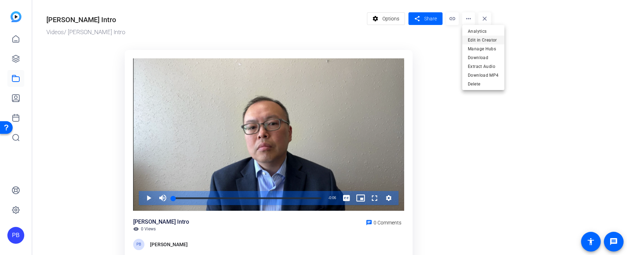
click at [475, 38] on span "Edit in Creator" at bounding box center [483, 39] width 31 height 8
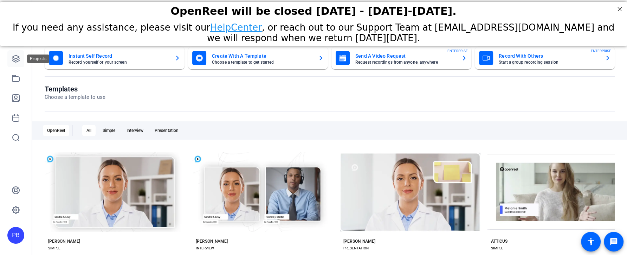
click at [17, 56] on icon at bounding box center [16, 58] width 8 height 8
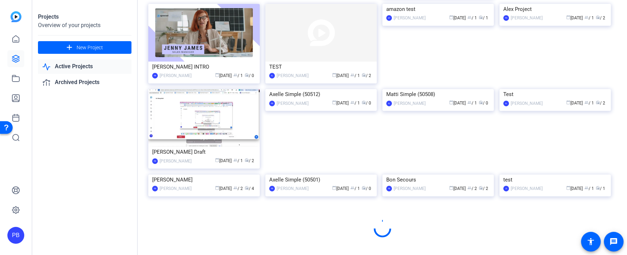
scroll to position [360, 0]
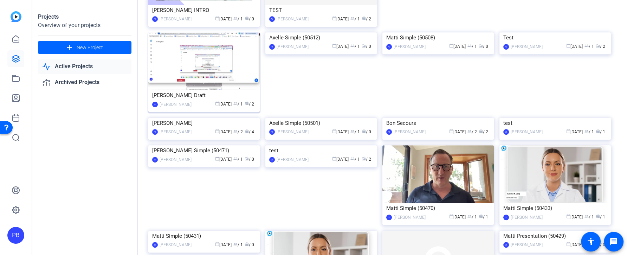
click at [230, 71] on img at bounding box center [203, 61] width 111 height 58
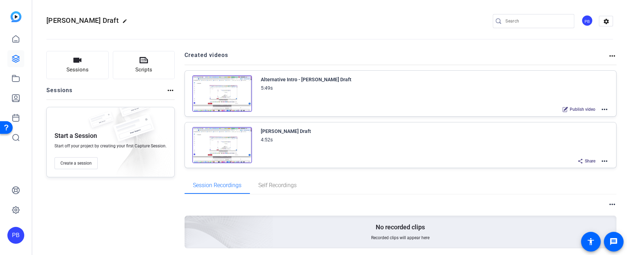
click at [603, 106] on mat-icon "more_horiz" at bounding box center [604, 109] width 8 height 8
click at [597, 114] on span "Edit in Creator" at bounding box center [579, 117] width 49 height 8
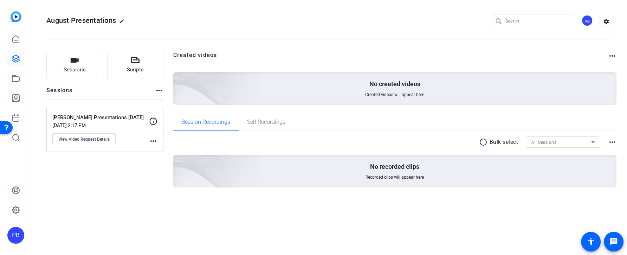
click at [218, 22] on div "August Presentations edit PB settings" at bounding box center [329, 21] width 567 height 11
click at [92, 59] on button "Sessions" at bounding box center [74, 65] width 57 height 28
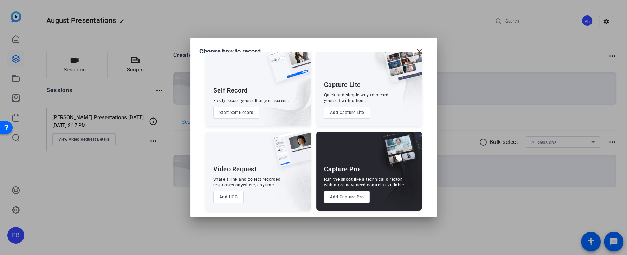
scroll to position [17, 0]
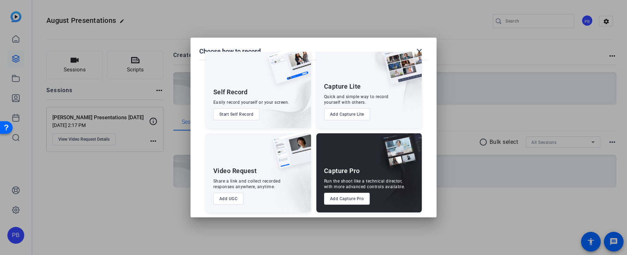
click at [348, 198] on button "Add Capture Pro" at bounding box center [347, 199] width 46 height 12
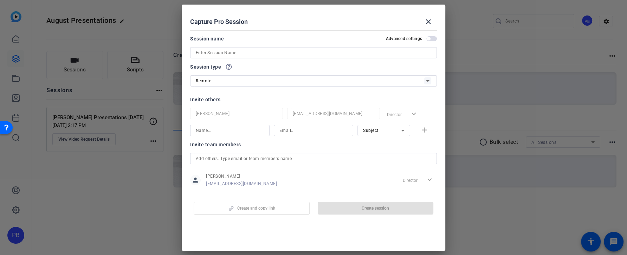
click at [252, 49] on input at bounding box center [313, 53] width 235 height 8
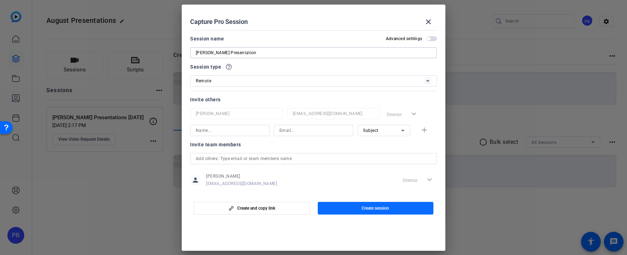
type input "[PERSON_NAME] Presentation"
click at [388, 208] on span "Create session" at bounding box center [375, 208] width 27 height 6
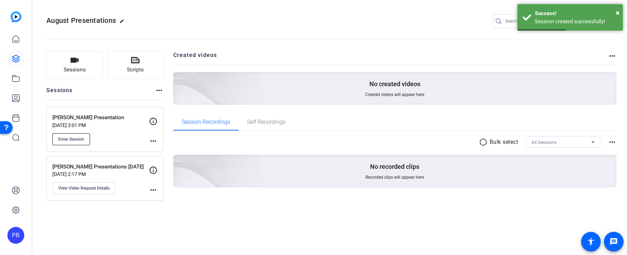
click at [83, 139] on span "Enter Session" at bounding box center [71, 139] width 26 height 6
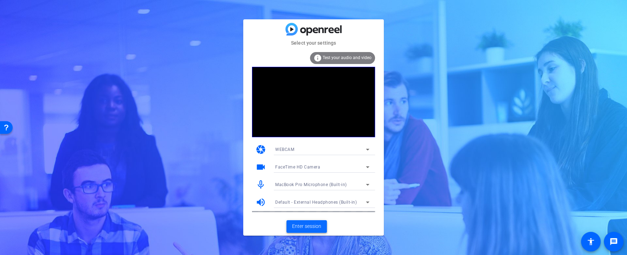
click at [313, 227] on span "Enter session" at bounding box center [306, 225] width 29 height 7
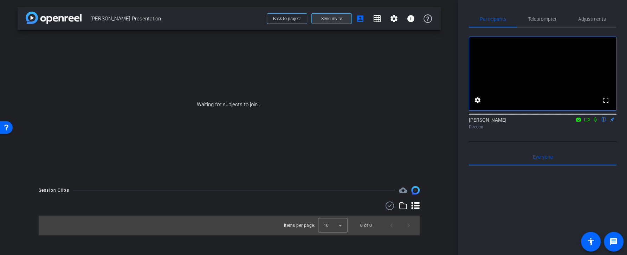
click at [344, 21] on span at bounding box center [332, 18] width 40 height 17
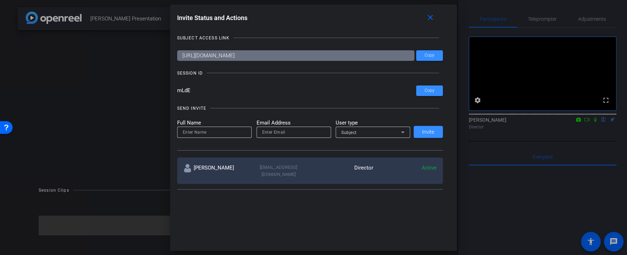
drag, startPoint x: 341, startPoint y: 54, endPoint x: 179, endPoint y: 49, distance: 161.8
click at [179, 49] on div "SUBJECT ACCESS LINK https://capture.openreel.com/subject/MODE_OTP?otp=mLdE Copy…" at bounding box center [313, 110] width 273 height 166
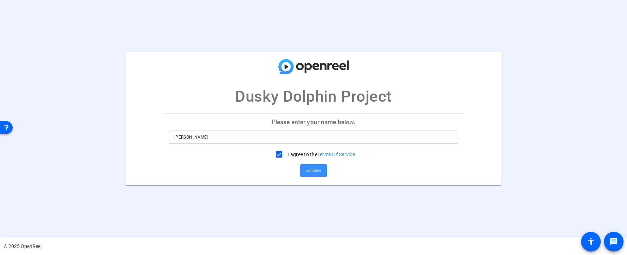
click at [210, 138] on input "[PERSON_NAME]" at bounding box center [313, 137] width 278 height 8
click at [311, 174] on span "Continue" at bounding box center [313, 170] width 15 height 11
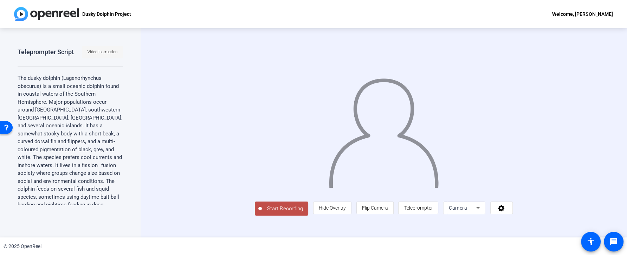
click at [112, 55] on span "Video Instruction" at bounding box center [103, 52] width 30 height 11
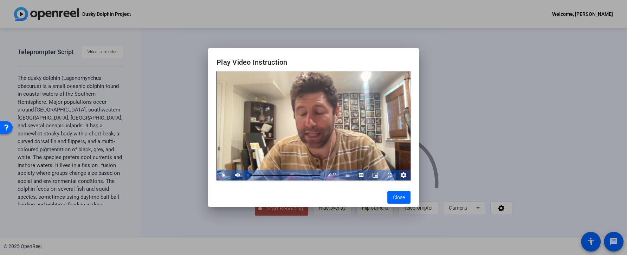
click at [217, 176] on span "Video Player" at bounding box center [217, 175] width 0 height 11
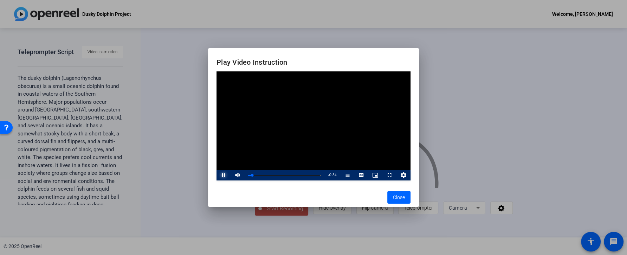
click at [217, 176] on span "Video Player" at bounding box center [217, 175] width 0 height 11
click at [395, 194] on span "Close" at bounding box center [399, 197] width 12 height 7
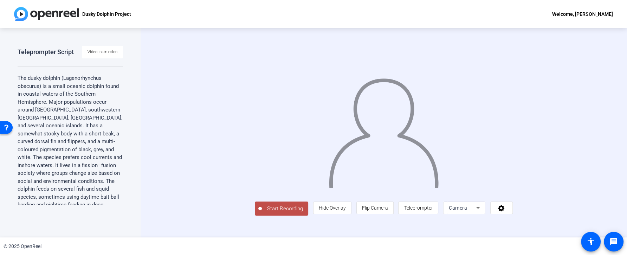
scroll to position [22, 0]
click at [433, 211] on span "Teleprompter" at bounding box center [418, 208] width 29 height 6
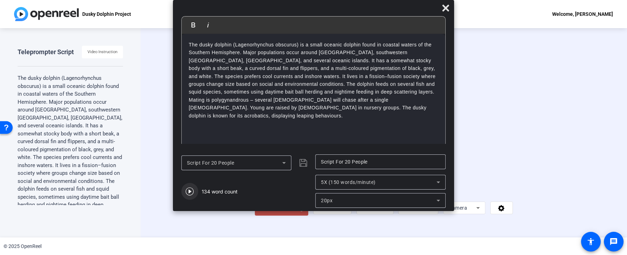
click at [190, 192] on icon "button" at bounding box center [190, 191] width 8 height 8
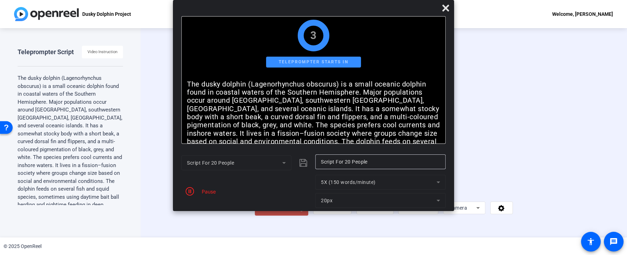
click at [262, 213] on span "Start Recording" at bounding box center [285, 209] width 46 height 8
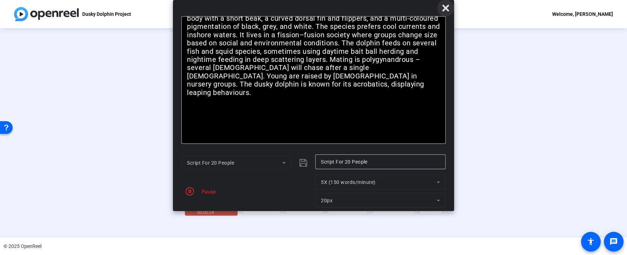
click at [445, 8] on icon at bounding box center [445, 8] width 7 height 7
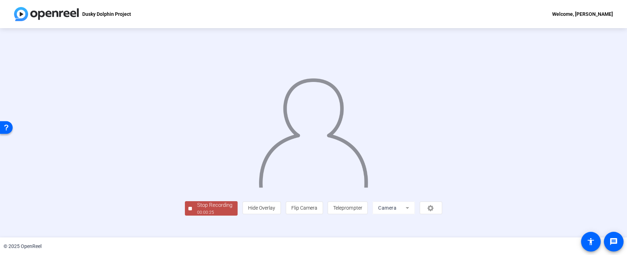
click at [197, 209] on div "Stop Recording" at bounding box center [214, 205] width 35 height 8
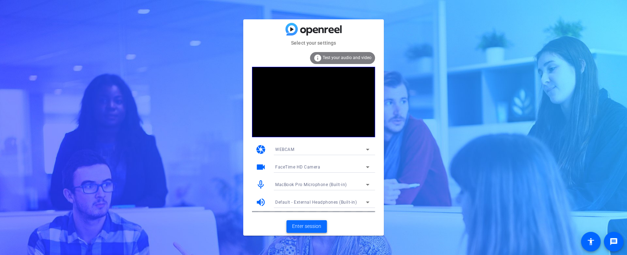
click at [314, 229] on span "Enter session" at bounding box center [306, 225] width 29 height 7
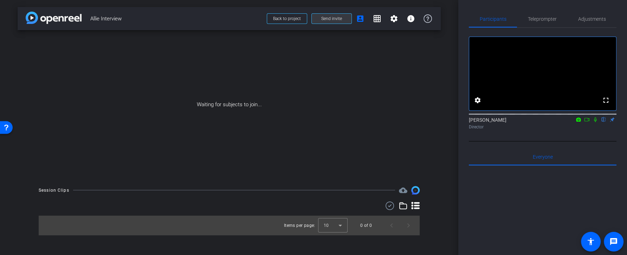
click at [333, 20] on span "Send invite" at bounding box center [331, 19] width 21 height 6
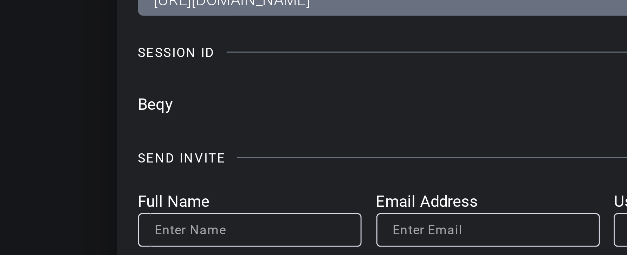
drag, startPoint x: 189, startPoint y: 91, endPoint x: 177, endPoint y: 90, distance: 12.0
click at [177, 90] on input "Beqy" at bounding box center [296, 90] width 239 height 11
drag, startPoint x: 178, startPoint y: 90, endPoint x: 189, endPoint y: 91, distance: 10.9
click at [189, 91] on input "Beqy" at bounding box center [296, 90] width 239 height 11
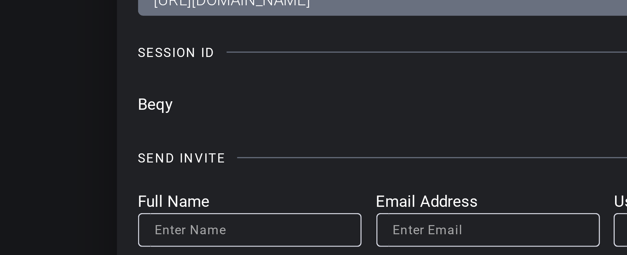
click at [189, 91] on input "Beqy" at bounding box center [296, 90] width 239 height 11
drag, startPoint x: 180, startPoint y: 90, endPoint x: 176, endPoint y: 89, distance: 3.9
click at [176, 89] on div "Invite Status and Actions close SUBJECT ACCESS LINK [URL][DOMAIN_NAME] Copy SES…" at bounding box center [313, 102] width 287 height 195
click at [180, 90] on input "Beqy" at bounding box center [296, 90] width 239 height 11
drag, startPoint x: 181, startPoint y: 91, endPoint x: 190, endPoint y: 91, distance: 9.1
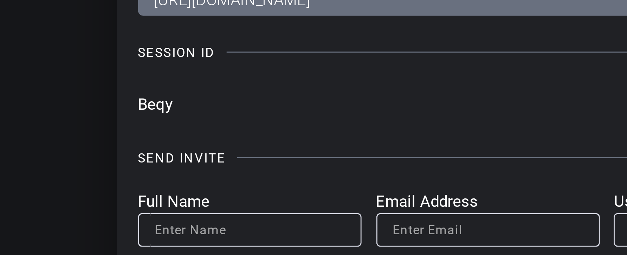
click at [190, 91] on input "Beqy" at bounding box center [296, 90] width 239 height 11
drag, startPoint x: 193, startPoint y: 91, endPoint x: 172, endPoint y: 90, distance: 21.1
click at [172, 90] on div "Invite Status and Actions close SUBJECT ACCESS LINK https://capture.openreel.co…" at bounding box center [313, 102] width 287 height 195
click at [184, 91] on input "Beqy" at bounding box center [296, 90] width 239 height 11
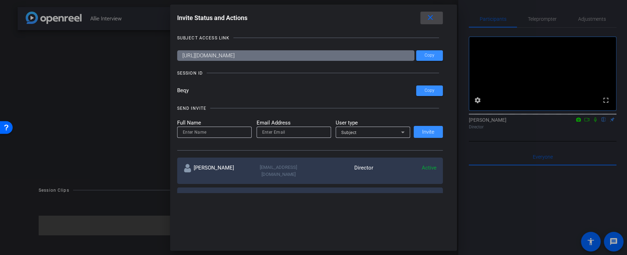
click at [434, 16] on mat-icon "close" at bounding box center [430, 17] width 9 height 9
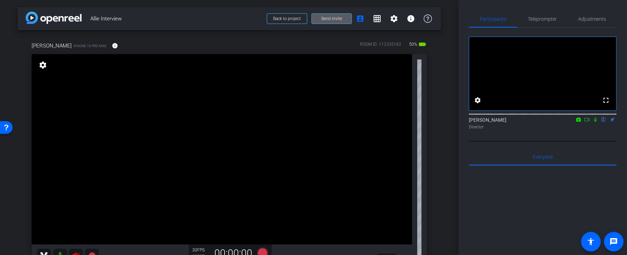
scroll to position [31, 0]
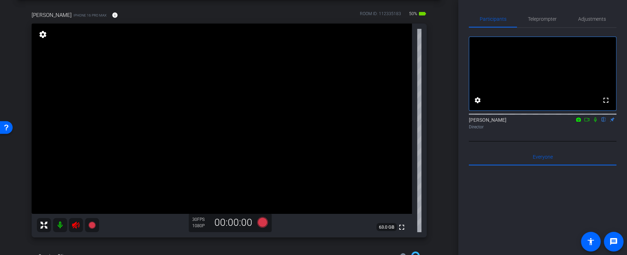
click at [59, 226] on mat-icon at bounding box center [60, 225] width 14 height 14
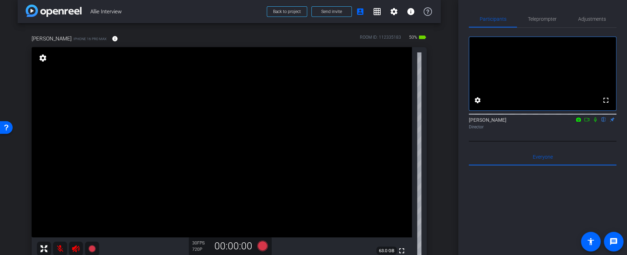
scroll to position [4, 0]
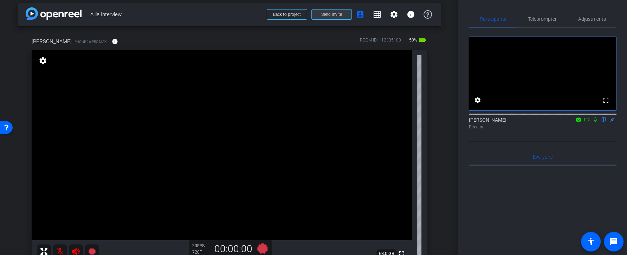
click at [341, 18] on span at bounding box center [332, 14] width 40 height 17
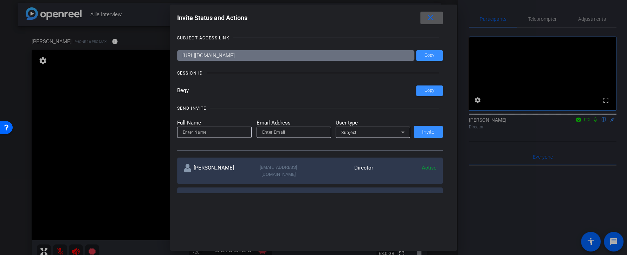
click at [359, 132] on div "Subject" at bounding box center [371, 132] width 60 height 9
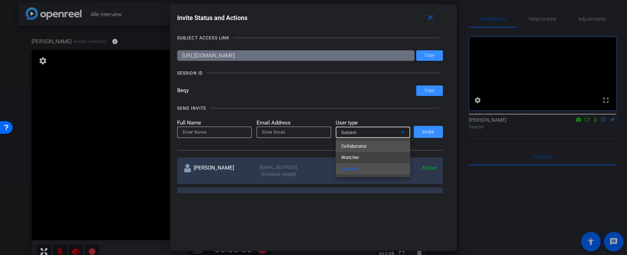
click at [359, 146] on span "Collaborator" at bounding box center [354, 146] width 26 height 8
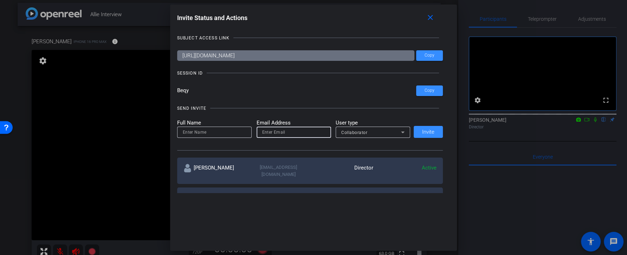
click at [302, 134] on input "email" at bounding box center [293, 132] width 63 height 8
type input "fwefwe"
click at [224, 130] on input at bounding box center [214, 132] width 63 height 8
type input "ewfwef"
click at [428, 18] on mat-icon "close" at bounding box center [430, 17] width 9 height 9
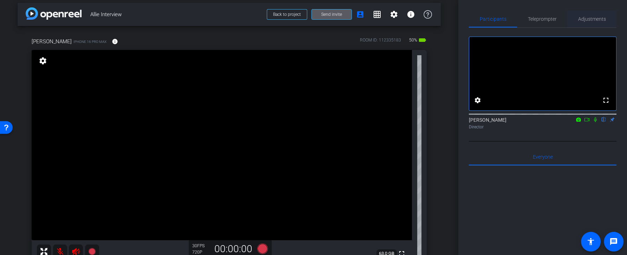
click at [596, 24] on span "Adjustments" at bounding box center [592, 19] width 28 height 17
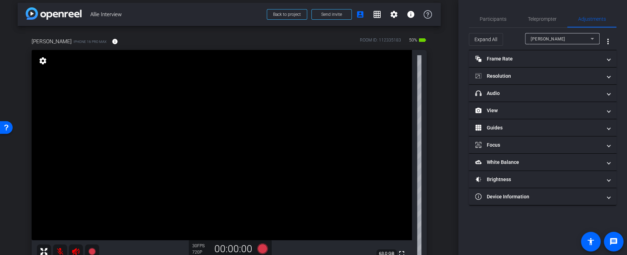
scroll to position [71, 0]
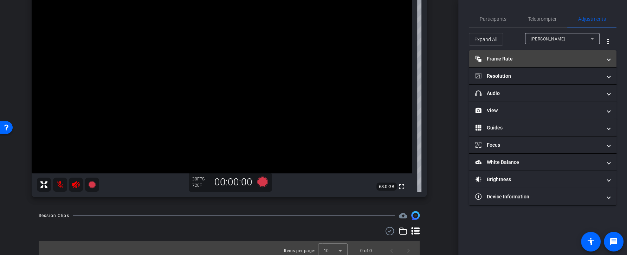
click at [536, 59] on mat-panel-title "Frame Rate Frame Rate" at bounding box center [538, 58] width 127 height 7
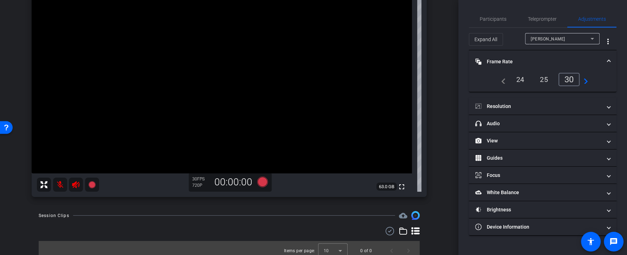
click at [524, 81] on div "24" at bounding box center [520, 79] width 19 height 12
click at [586, 80] on mat-icon "navigate_next" at bounding box center [584, 79] width 8 height 8
click at [506, 82] on mat-icon "navigate_before" at bounding box center [503, 79] width 8 height 8
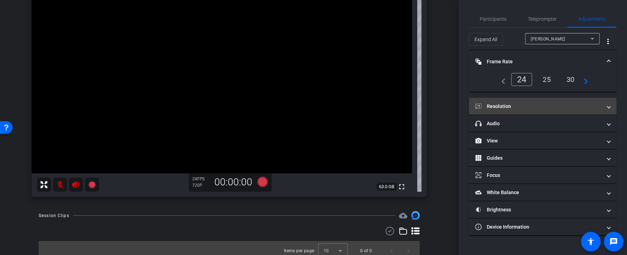
click at [523, 104] on mat-panel-title "Resolution" at bounding box center [538, 106] width 127 height 7
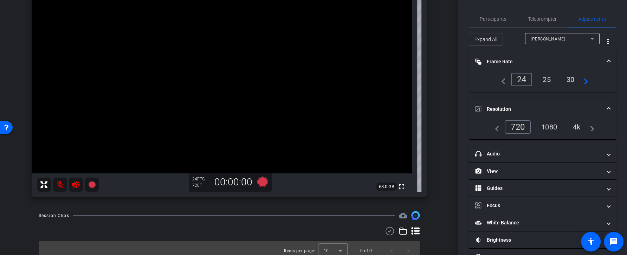
click at [575, 128] on div "4k" at bounding box center [577, 127] width 18 height 12
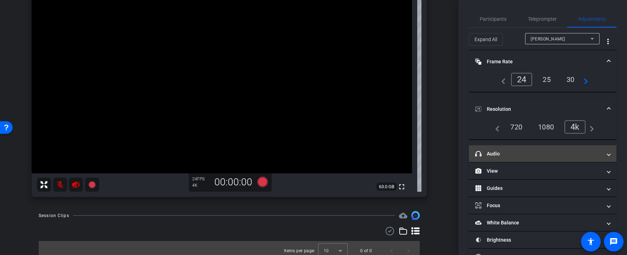
click at [556, 151] on mat-panel-title "headphone icon Audio" at bounding box center [538, 153] width 127 height 7
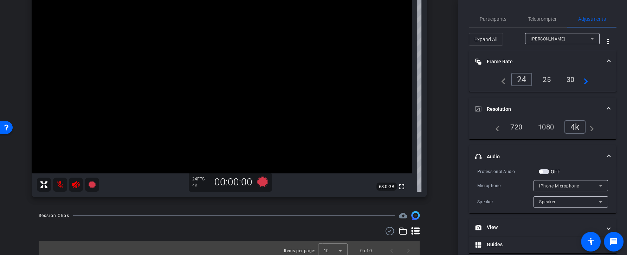
click at [542, 169] on span "button" at bounding box center [544, 171] width 11 height 5
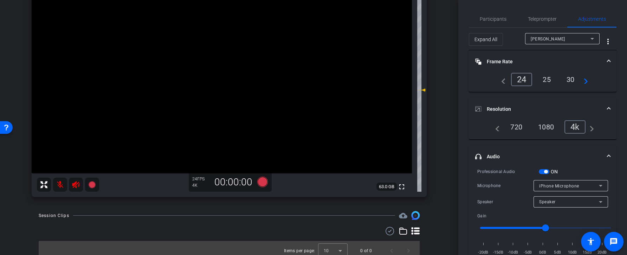
click at [547, 172] on span "button" at bounding box center [546, 172] width 4 height 4
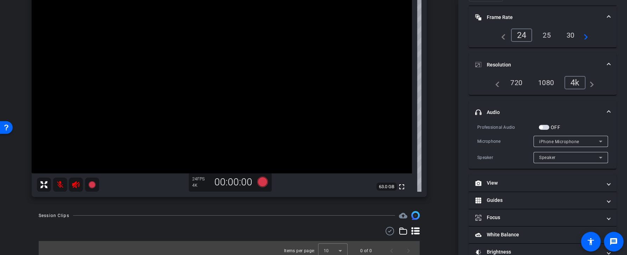
scroll to position [76, 0]
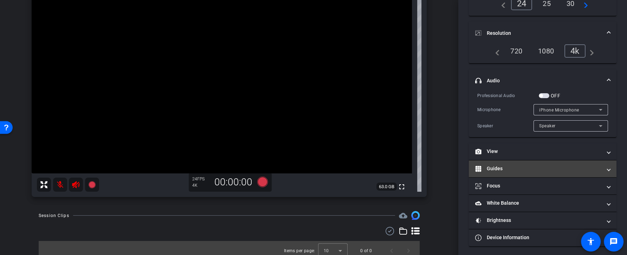
click at [527, 160] on mat-expansion-panel-header "Guides" at bounding box center [543, 168] width 148 height 17
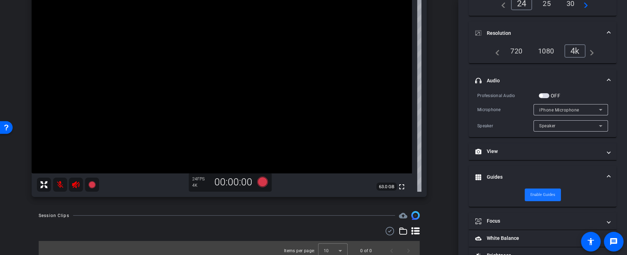
click at [531, 189] on span "Enable Guides" at bounding box center [542, 194] width 25 height 11
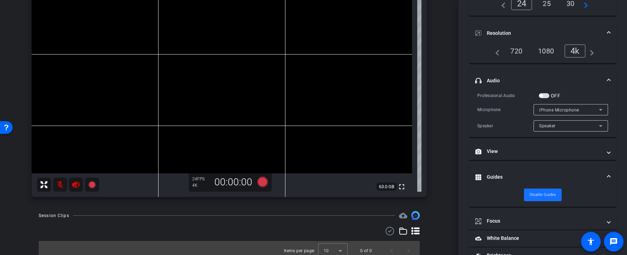
scroll to position [111, 0]
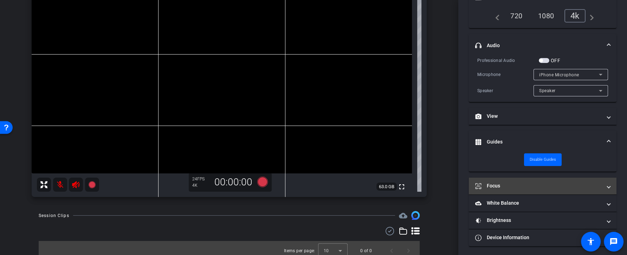
click at [528, 189] on mat-expansion-panel-header "Focus" at bounding box center [543, 185] width 148 height 17
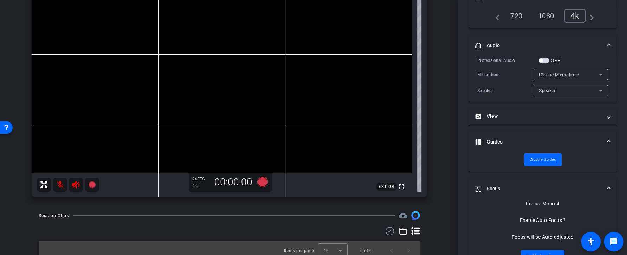
click at [236, 149] on video at bounding box center [222, 78] width 380 height 190
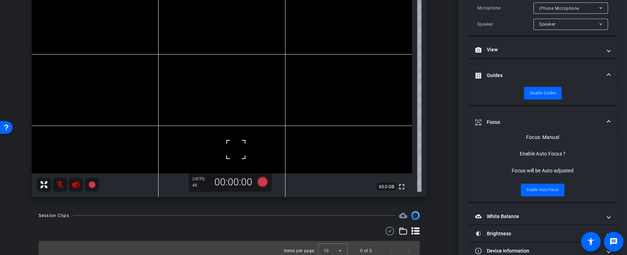
click at [282, 87] on video at bounding box center [222, 78] width 380 height 190
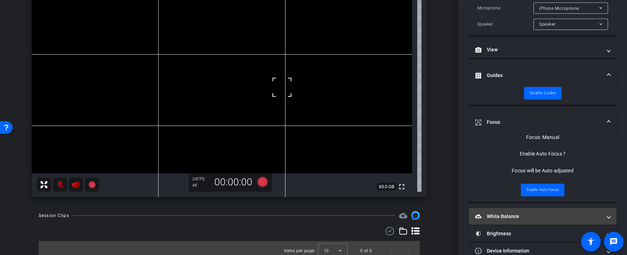
click at [501, 219] on mat-expansion-panel-header "White Balance White Balance" at bounding box center [543, 216] width 148 height 17
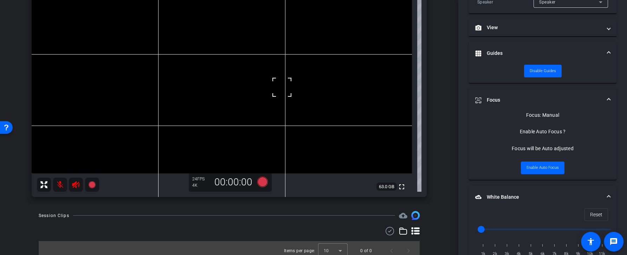
scroll to position [201, 0]
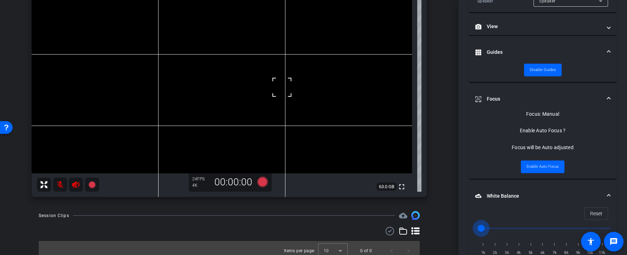
drag, startPoint x: 482, startPoint y: 226, endPoint x: 495, endPoint y: 226, distance: 13.0
click at [495, 226] on input "range" at bounding box center [546, 227] width 146 height 15
drag, startPoint x: 496, startPoint y: 226, endPoint x: 508, endPoint y: 226, distance: 12.0
click at [508, 226] on input "range" at bounding box center [546, 227] width 146 height 15
drag, startPoint x: 509, startPoint y: 226, endPoint x: 497, endPoint y: 226, distance: 11.2
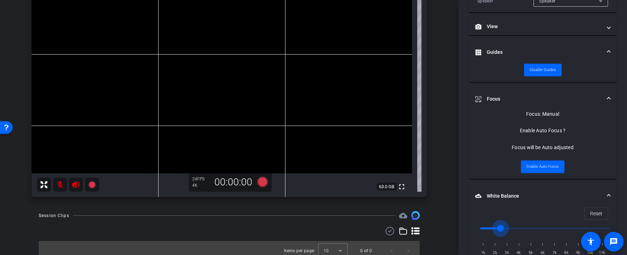
click at [497, 226] on input "range" at bounding box center [546, 227] width 146 height 15
drag, startPoint x: 497, startPoint y: 226, endPoint x: 570, endPoint y: 226, distance: 73.1
click at [565, 226] on input "range" at bounding box center [546, 227] width 146 height 15
drag, startPoint x: 566, startPoint y: 226, endPoint x: 521, endPoint y: 225, distance: 44.7
click at [523, 225] on input "range" at bounding box center [546, 227] width 146 height 15
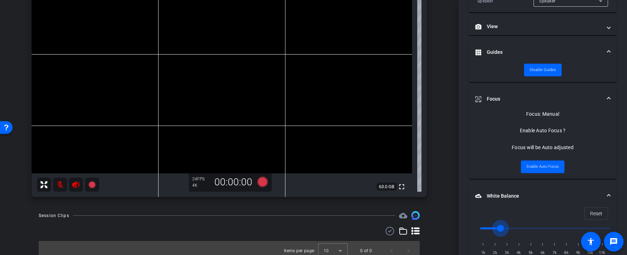
drag, startPoint x: 523, startPoint y: 226, endPoint x: 501, endPoint y: 226, distance: 21.8
click at [501, 226] on input "range" at bounding box center [546, 227] width 146 height 15
click at [593, 207] on span "Reset" at bounding box center [596, 213] width 12 height 13
type input "1000"
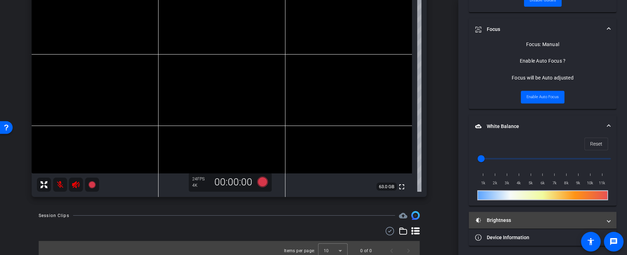
click at [536, 217] on mat-panel-title "Brightness" at bounding box center [538, 220] width 127 height 7
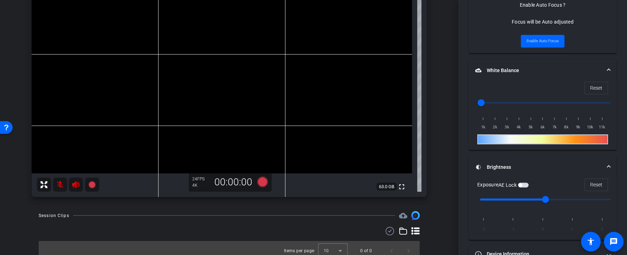
scroll to position [343, 0]
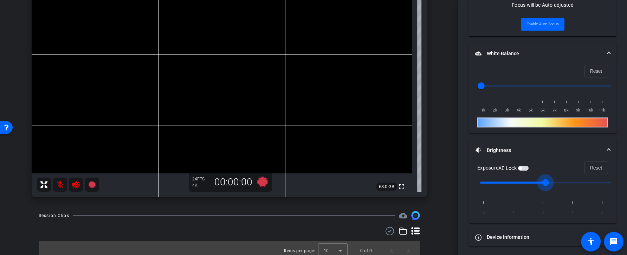
drag, startPoint x: 545, startPoint y: 182, endPoint x: 573, endPoint y: 182, distance: 27.1
click at [572, 182] on input "range" at bounding box center [546, 182] width 146 height 15
drag, startPoint x: 577, startPoint y: 182, endPoint x: 599, endPoint y: 182, distance: 22.1
click at [598, 182] on input "range" at bounding box center [546, 182] width 146 height 15
drag, startPoint x: 608, startPoint y: 181, endPoint x: 533, endPoint y: 186, distance: 75.0
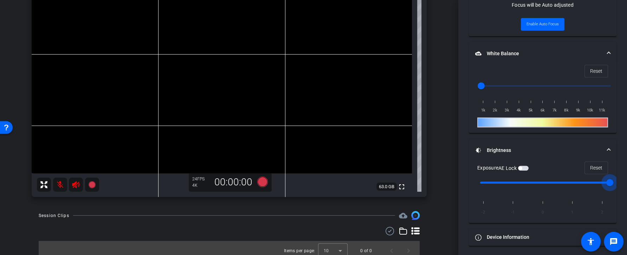
click at [538, 183] on input "range" at bounding box center [546, 182] width 146 height 15
type input "0"
drag, startPoint x: 545, startPoint y: 182, endPoint x: 541, endPoint y: 181, distance: 4.4
click at [541, 181] on input "range" at bounding box center [546, 182] width 146 height 15
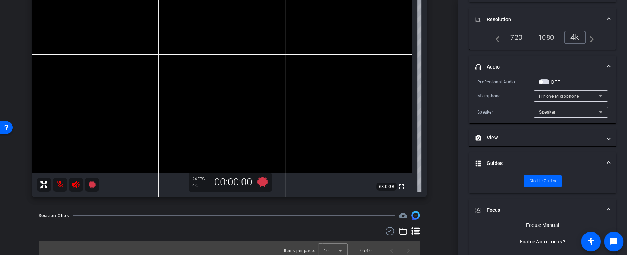
scroll to position [131, 0]
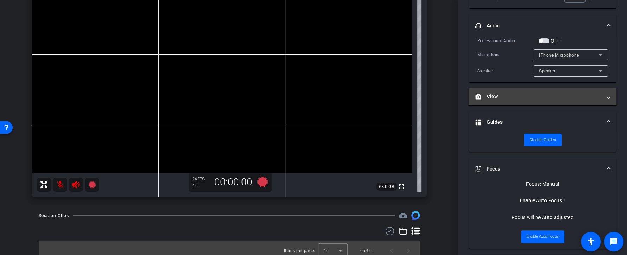
click at [558, 103] on mat-expansion-panel-header "View" at bounding box center [543, 96] width 148 height 17
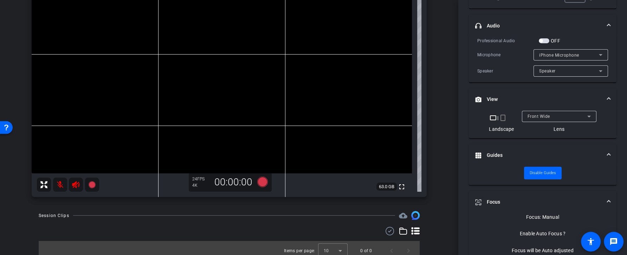
click at [555, 115] on div "Front Wide" at bounding box center [558, 116] width 60 height 9
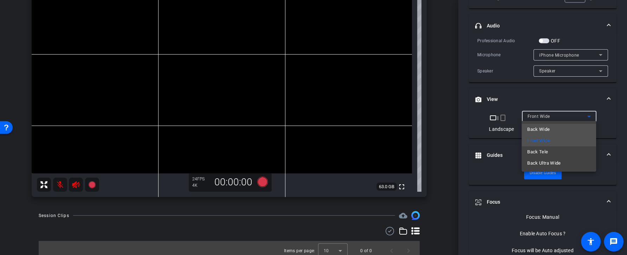
click at [551, 130] on mat-option "Back Wide" at bounding box center [559, 129] width 75 height 11
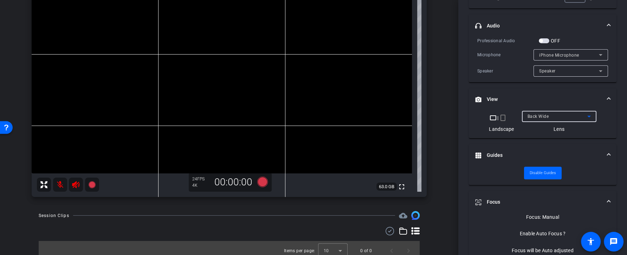
click at [538, 116] on span "Back Wide" at bounding box center [538, 116] width 21 height 5
click at [263, 182] on icon at bounding box center [262, 181] width 11 height 11
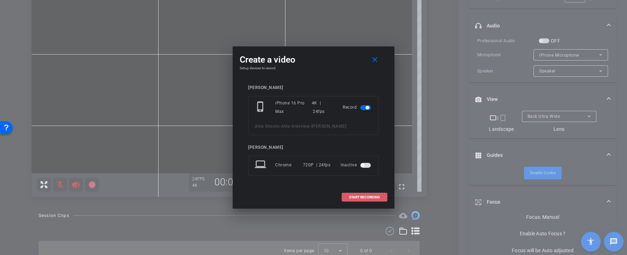
click at [360, 195] on span "START RECORDING" at bounding box center [364, 197] width 31 height 4
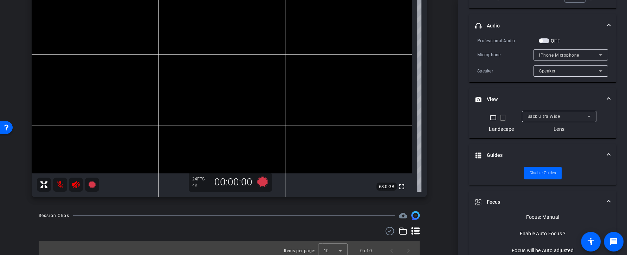
scroll to position [139, 0]
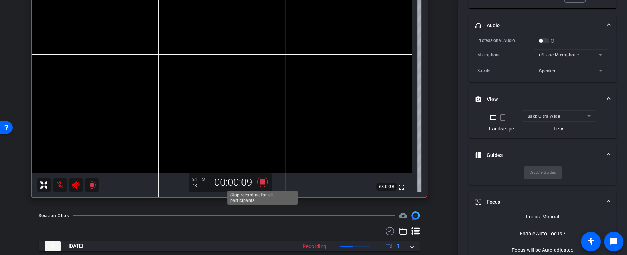
click at [266, 183] on icon at bounding box center [262, 181] width 17 height 13
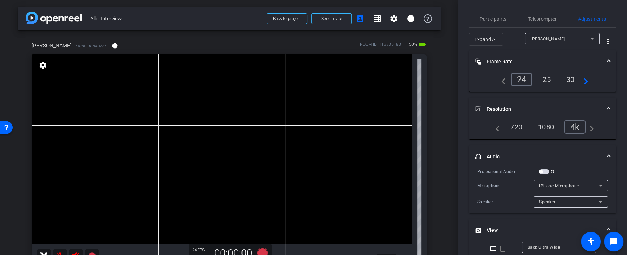
scroll to position [38, 0]
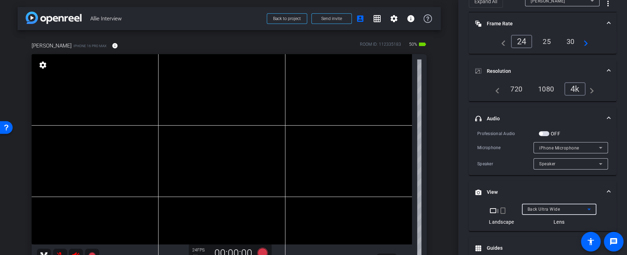
click at [550, 207] on span "Back Ultra Wide" at bounding box center [544, 209] width 33 height 5
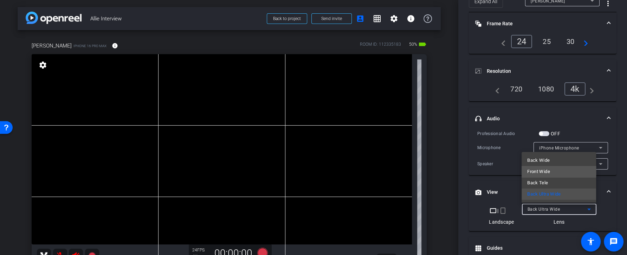
click at [548, 167] on span "Front Wide" at bounding box center [538, 171] width 23 height 8
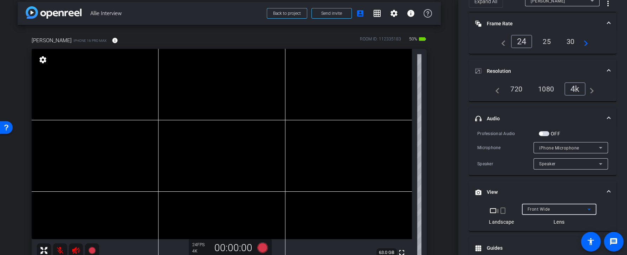
scroll to position [5, 0]
click at [393, 17] on mat-icon "settings" at bounding box center [394, 14] width 8 height 8
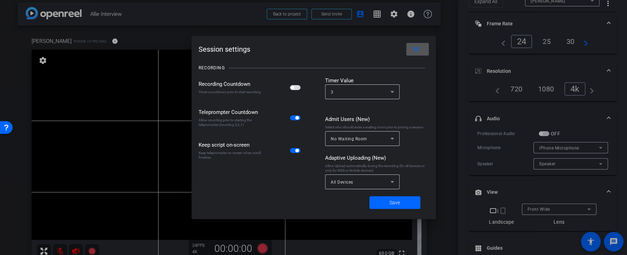
click at [388, 184] on icon at bounding box center [392, 181] width 8 height 8
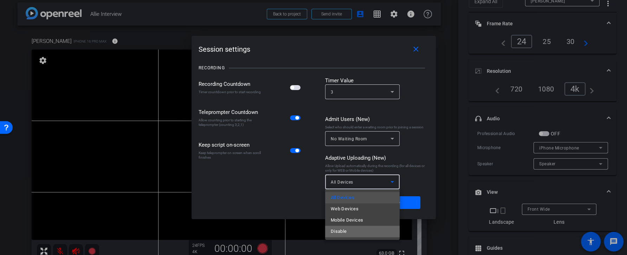
click at [351, 232] on mat-option "Disable" at bounding box center [362, 231] width 75 height 11
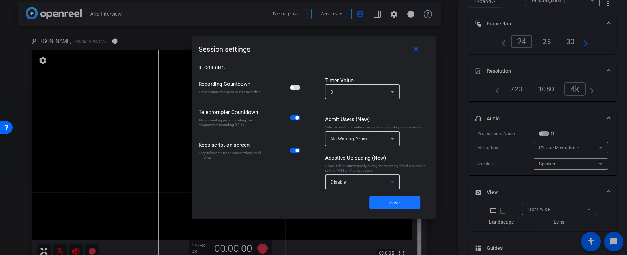
click at [388, 203] on span at bounding box center [394, 202] width 51 height 17
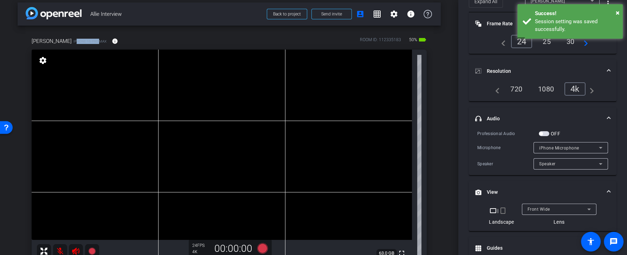
drag, startPoint x: 89, startPoint y: 41, endPoint x: 65, endPoint y: 40, distance: 23.2
click at [73, 40] on span "iPhone 16 Pro Max" at bounding box center [89, 41] width 33 height 5
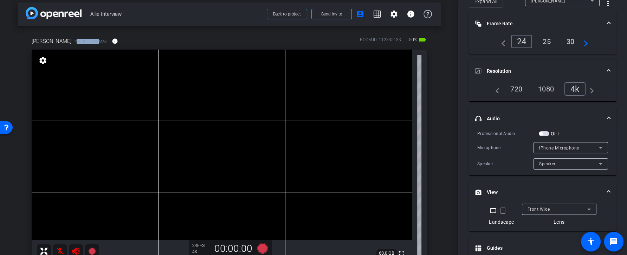
click at [73, 40] on span "iPhone 16 Pro Max" at bounding box center [89, 41] width 33 height 5
drag, startPoint x: 407, startPoint y: 36, endPoint x: 422, endPoint y: 38, distance: 15.7
click at [422, 38] on div "ROOM ID: 112335183 50% battery_std" at bounding box center [393, 40] width 67 height 11
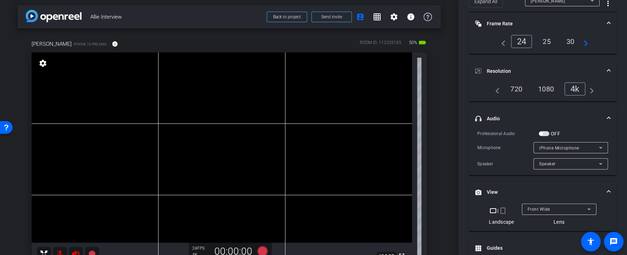
scroll to position [0, 0]
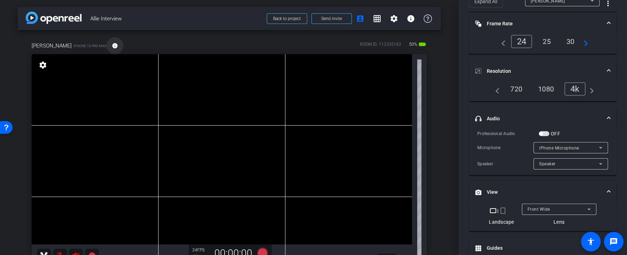
click at [112, 43] on mat-icon "info" at bounding box center [115, 46] width 6 height 6
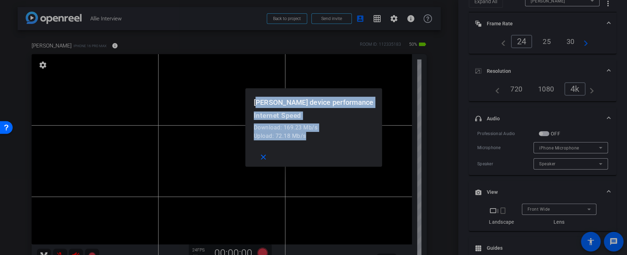
drag, startPoint x: 314, startPoint y: 140, endPoint x: 265, endPoint y: 99, distance: 64.1
click at [0, 0] on openreel-performance-screen-popup "Allie Mosher device performance Internet Speed Download: 169.23 Mb/s Upload: 72…" at bounding box center [0, 0] width 0 height 0
click at [268, 157] on mat-icon "close" at bounding box center [263, 157] width 9 height 9
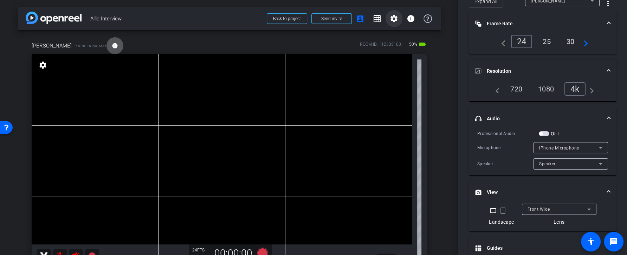
click at [390, 19] on mat-icon "settings" at bounding box center [394, 18] width 8 height 8
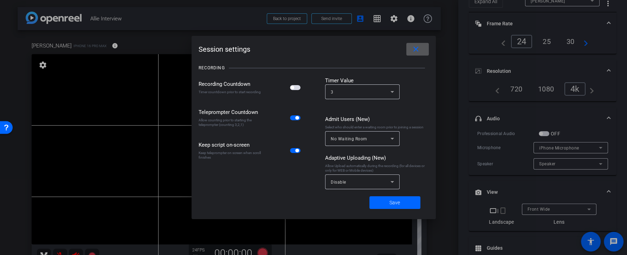
click at [414, 52] on mat-icon "close" at bounding box center [416, 49] width 9 height 9
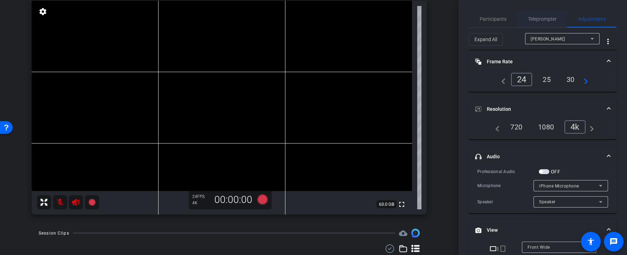
click at [548, 23] on span "Teleprompter" at bounding box center [542, 19] width 29 height 17
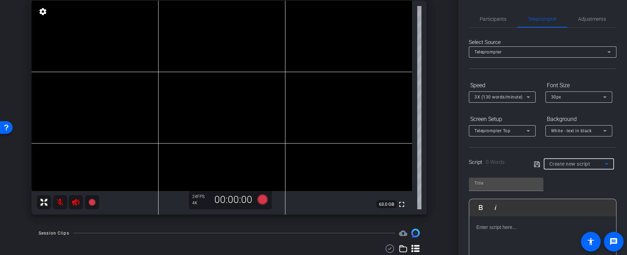
click at [570, 165] on span "Create new script" at bounding box center [569, 164] width 41 height 6
click at [568, 189] on span "Script For 20 People" at bounding box center [570, 189] width 43 height 8
type input "Script For 20 People"
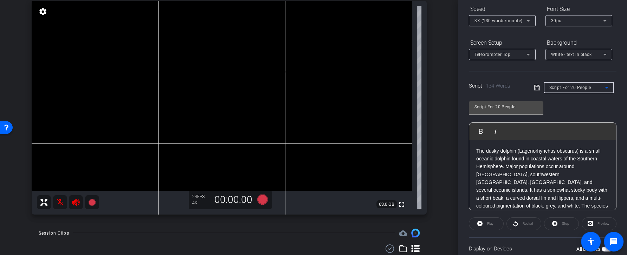
scroll to position [128, 0]
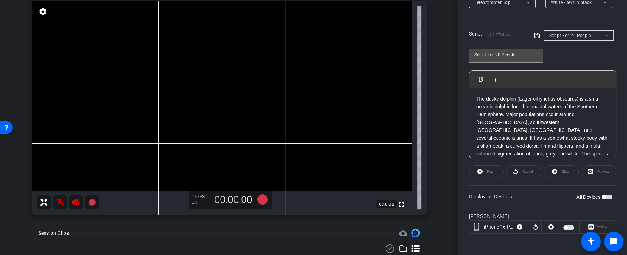
click at [606, 194] on span "button" at bounding box center [607, 196] width 11 height 5
click at [264, 201] on icon at bounding box center [262, 199] width 11 height 11
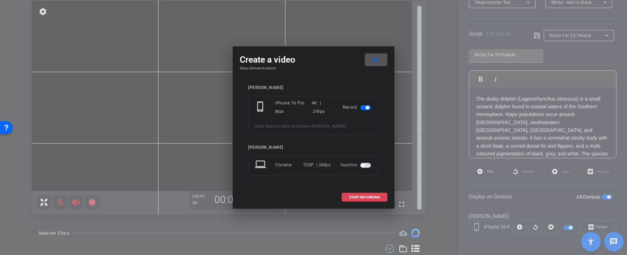
click at [357, 199] on span at bounding box center [364, 197] width 45 height 17
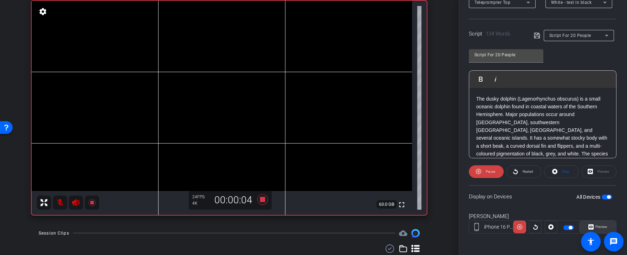
click at [589, 222] on icon at bounding box center [590, 226] width 5 height 11
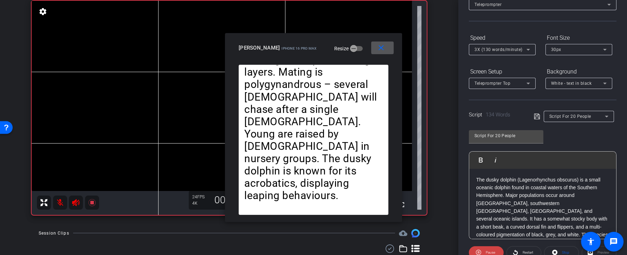
scroll to position [32, 0]
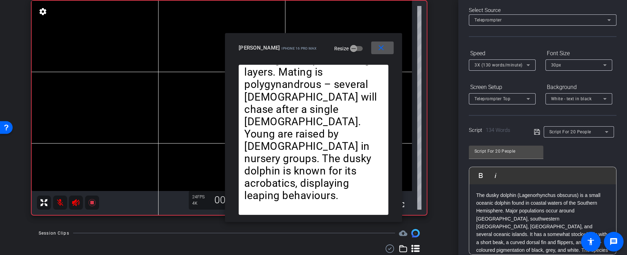
click at [494, 61] on div "3X (130 words/minute)" at bounding box center [500, 64] width 52 height 9
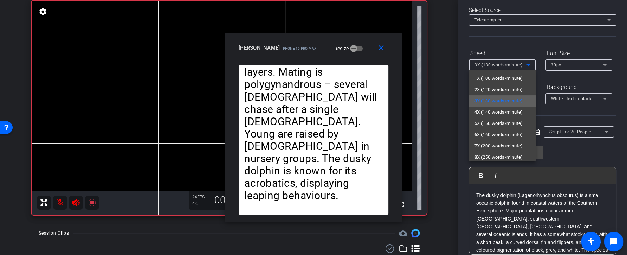
scroll to position [15, 0]
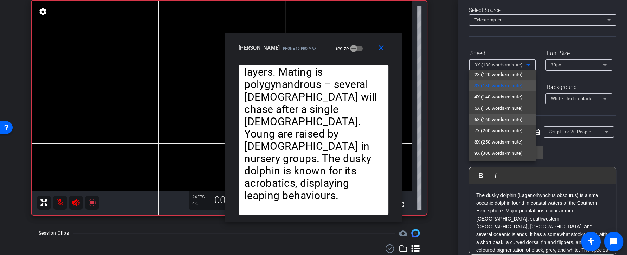
click at [499, 119] on span "6X (160 words/minute)" at bounding box center [498, 119] width 49 height 8
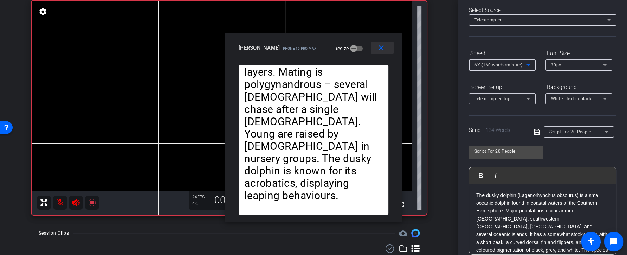
click at [383, 52] on mat-icon "close" at bounding box center [381, 48] width 9 height 9
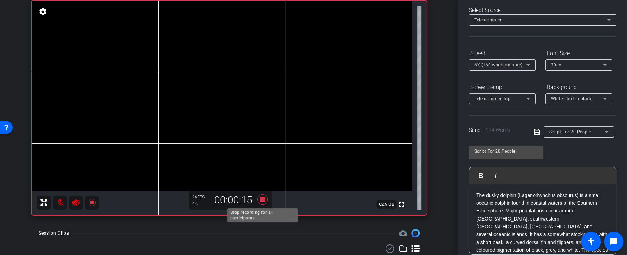
click at [262, 199] on icon at bounding box center [262, 199] width 11 height 11
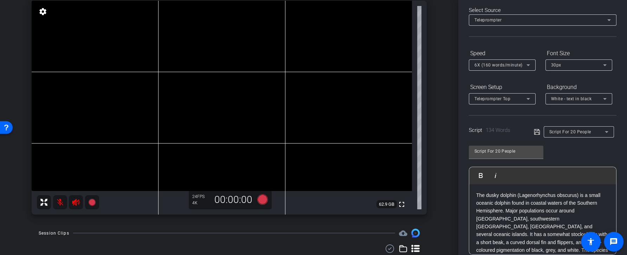
scroll to position [108, 0]
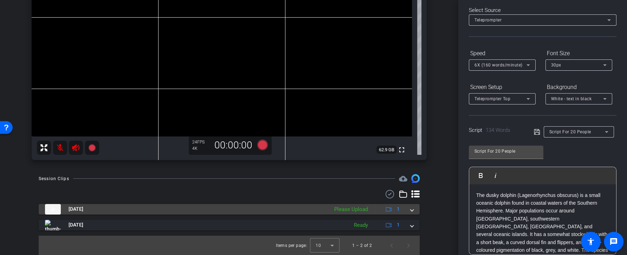
click at [354, 211] on div "Please Upload" at bounding box center [351, 209] width 41 height 8
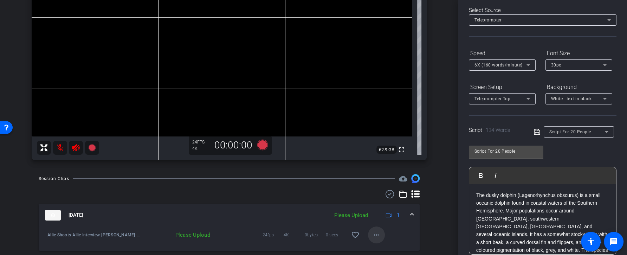
click at [373, 234] on mat-icon "more_horiz" at bounding box center [376, 235] width 8 height 8
click at [385, 202] on span "Upload" at bounding box center [387, 202] width 28 height 8
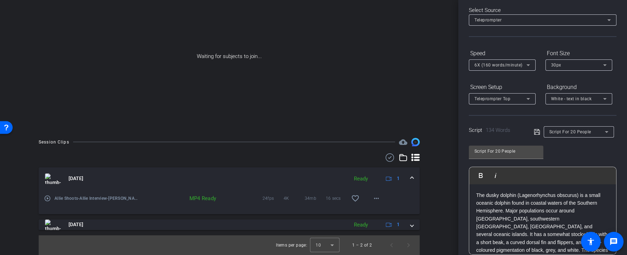
scroll to position [12, 0]
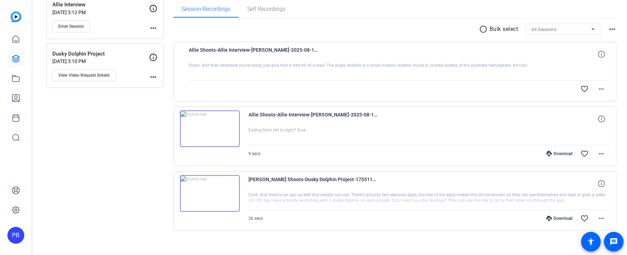
scroll to position [118, 0]
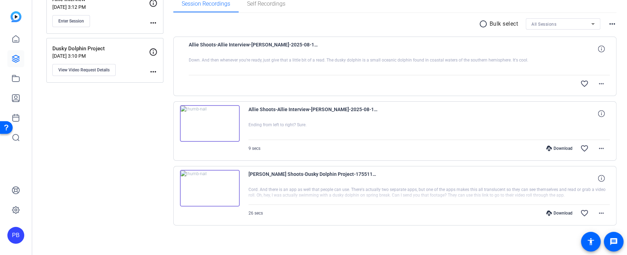
click at [208, 123] on img at bounding box center [210, 123] width 60 height 37
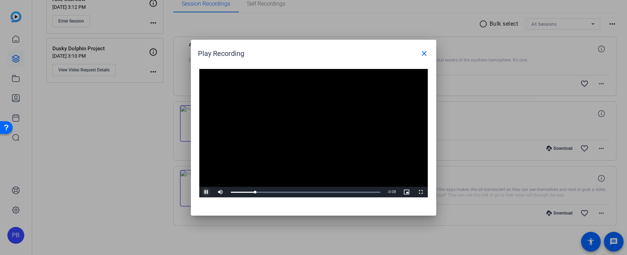
click at [206, 192] on span "Video Player" at bounding box center [206, 192] width 14 height 0
click at [424, 53] on mat-icon "close" at bounding box center [424, 53] width 8 height 8
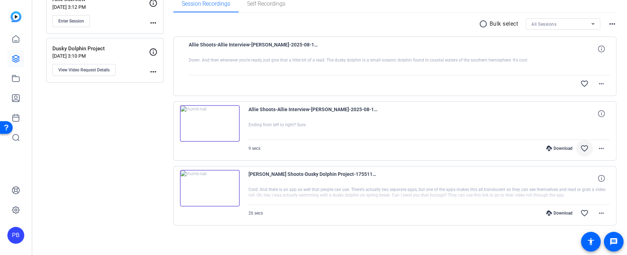
click at [582, 147] on mat-icon "favorite_border" at bounding box center [584, 148] width 8 height 8
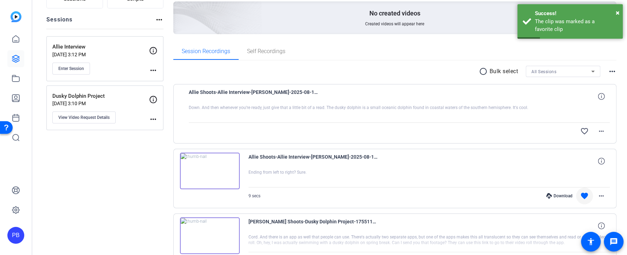
scroll to position [0, 0]
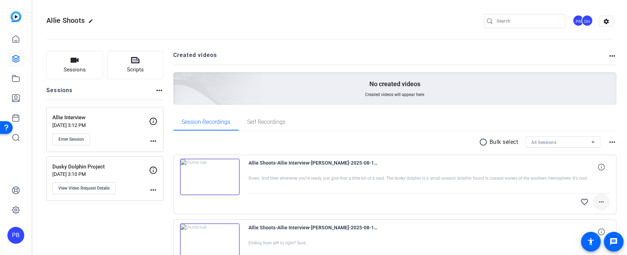
click at [602, 203] on mat-icon "more_horiz" at bounding box center [601, 202] width 8 height 8
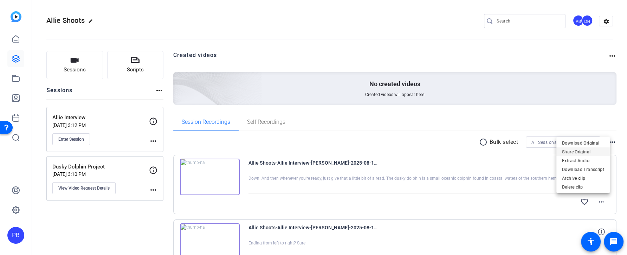
click at [587, 150] on span "Share Original" at bounding box center [583, 151] width 42 height 8
